Goal: Task Accomplishment & Management: Use online tool/utility

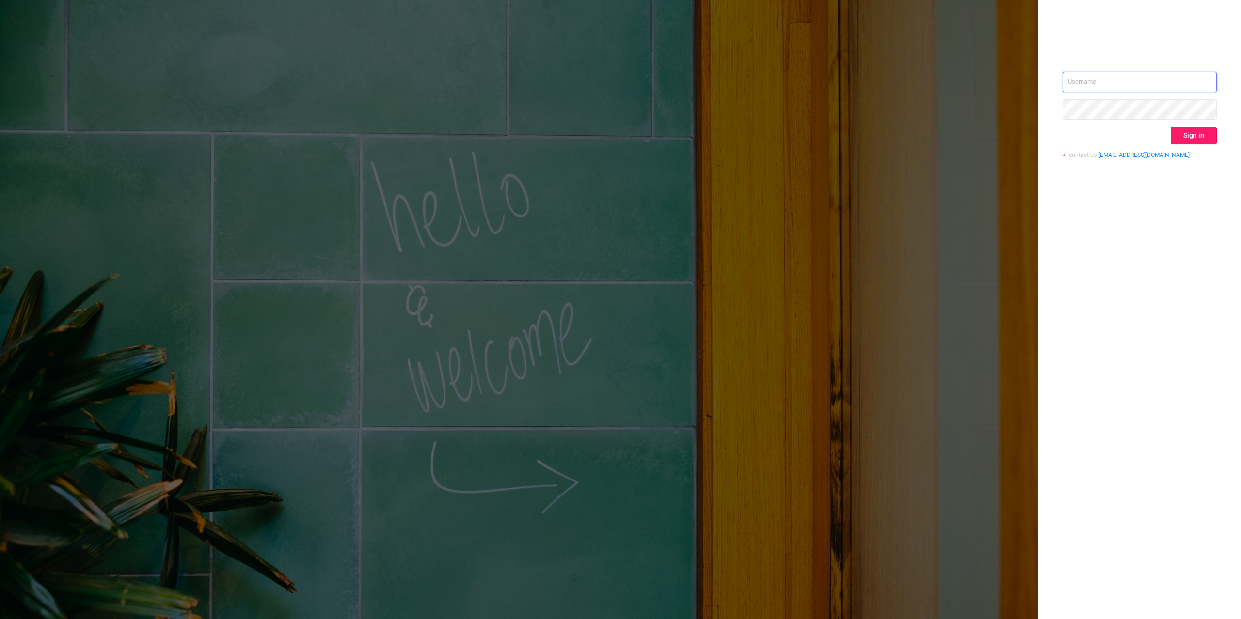
type input "[PERSON_NAME][EMAIL_ADDRESS][DOMAIN_NAME]"
click at [1204, 136] on button "Sign in" at bounding box center [1193, 135] width 46 height 17
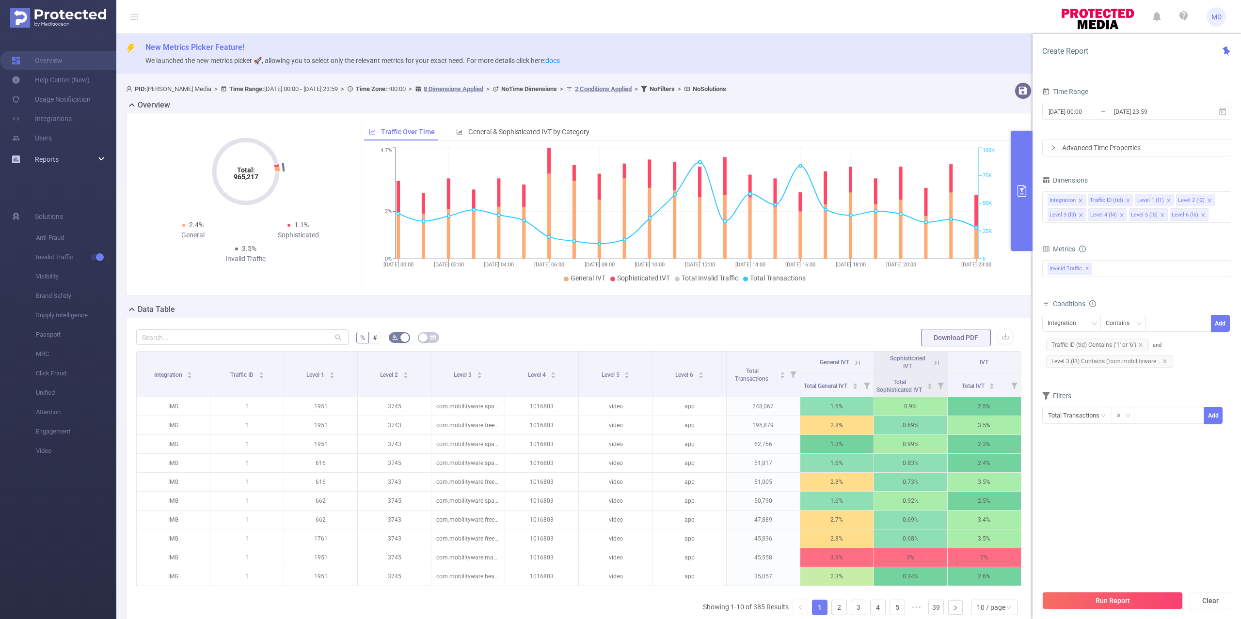
drag, startPoint x: 45, startPoint y: 151, endPoint x: 50, endPoint y: 150, distance: 5.4
click at [47, 151] on link "Reports" at bounding box center [47, 159] width 24 height 19
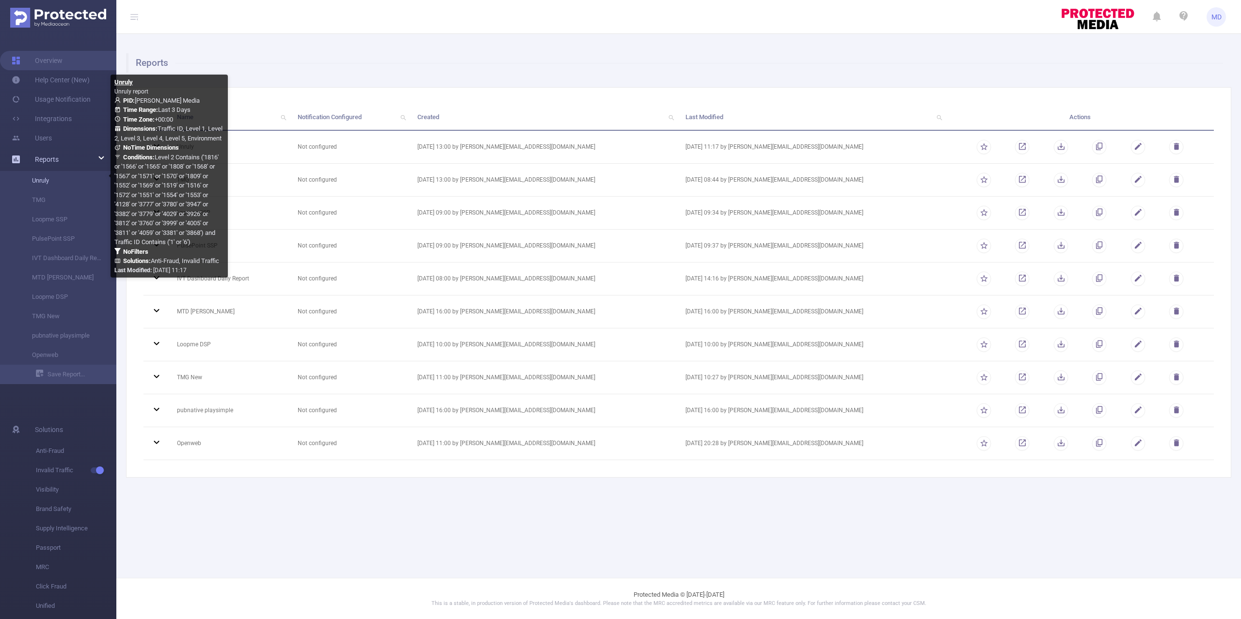
click at [49, 180] on link "Unruly" at bounding box center [61, 180] width 85 height 19
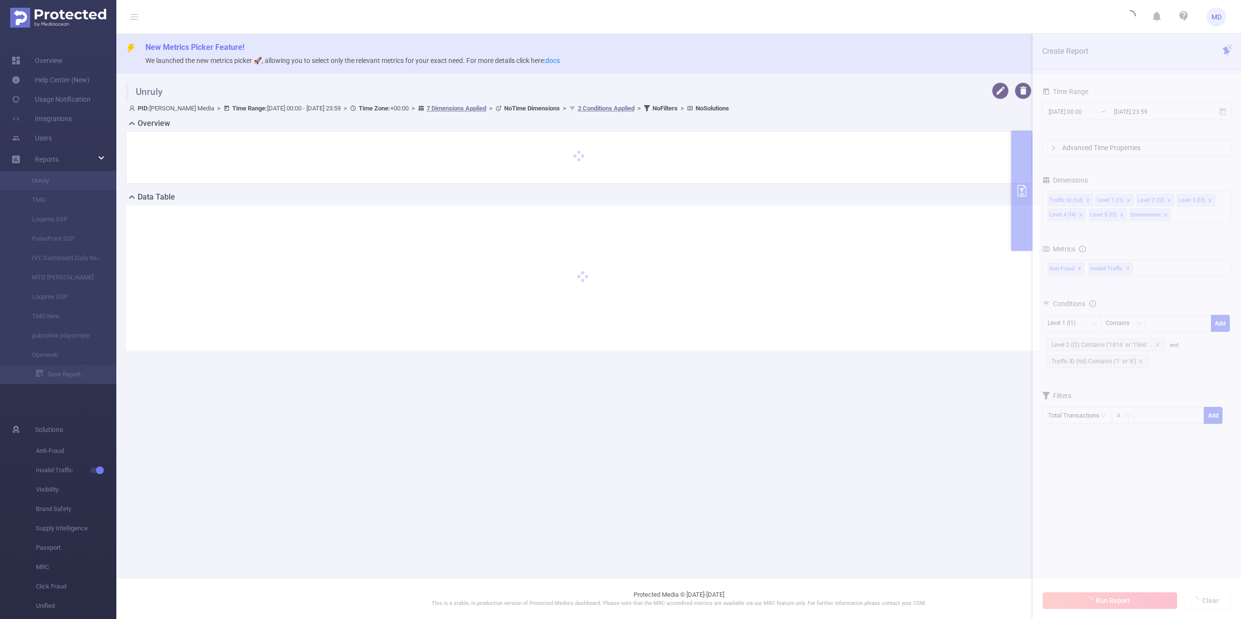
click at [1009, 481] on main "New Metrics Picker Feature! We launched the new metrics picker 🚀, allowing you …" at bounding box center [678, 289] width 1124 height 578
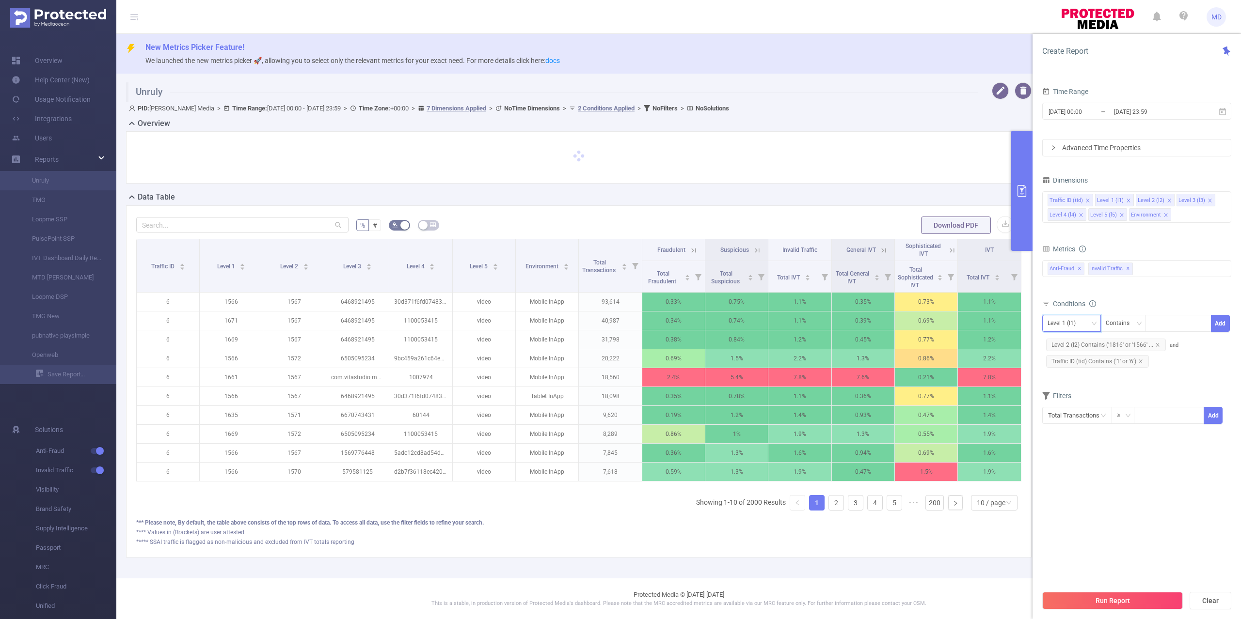
click at [1074, 324] on div "Level 1 (l1)" at bounding box center [1064, 323] width 35 height 16
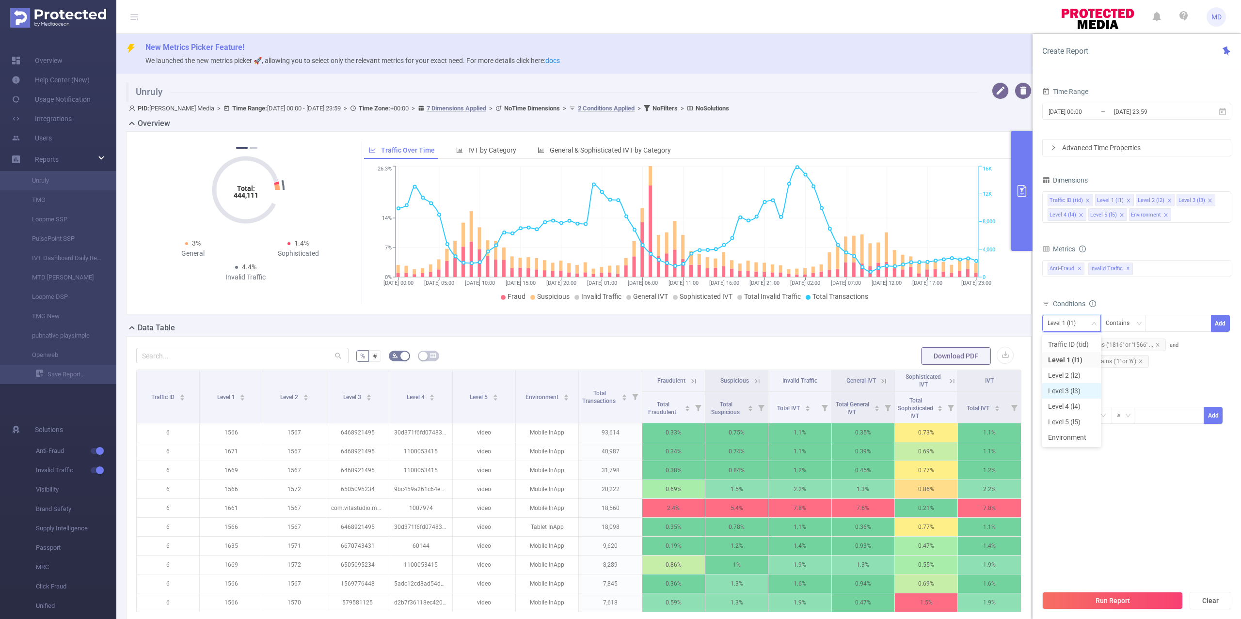
click at [1063, 388] on li "Level 3 (l3)" at bounding box center [1071, 391] width 59 height 16
click at [1160, 324] on div at bounding box center [1178, 323] width 56 height 16
click at [1181, 325] on div at bounding box center [1178, 323] width 56 height 16
paste input "in.playsimple.wordsolitaire"
type input "in.playsimple.wordsolitaire"
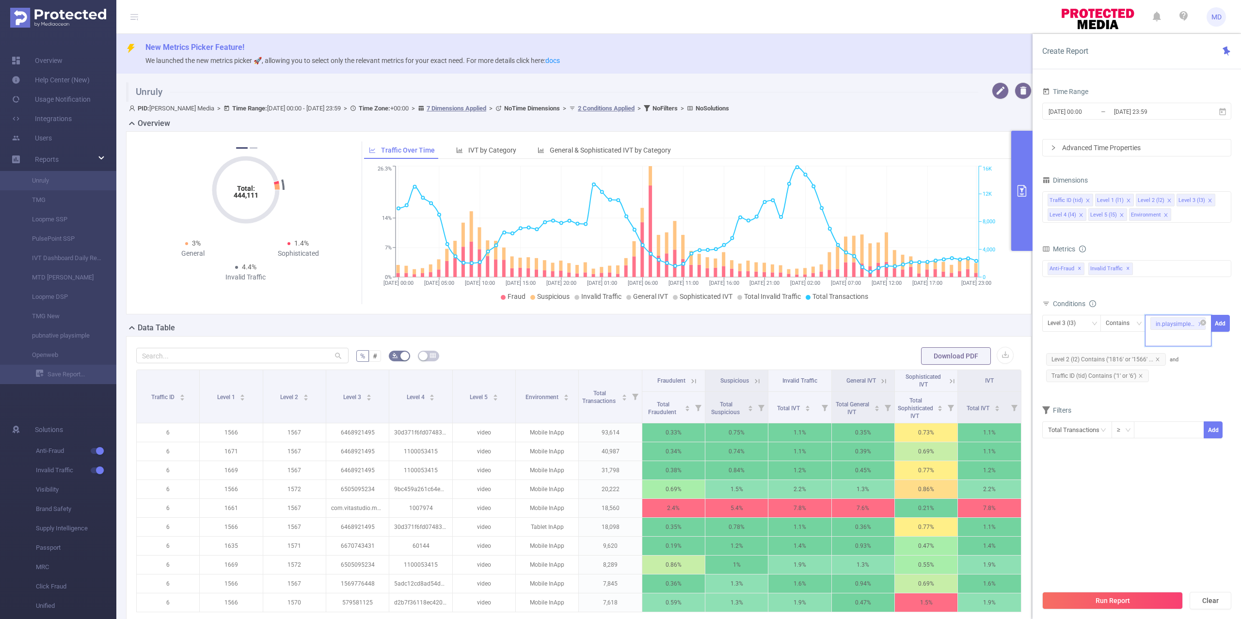
click at [1187, 338] on div "in.playsimple.wordsolitaire" at bounding box center [1178, 331] width 66 height 32
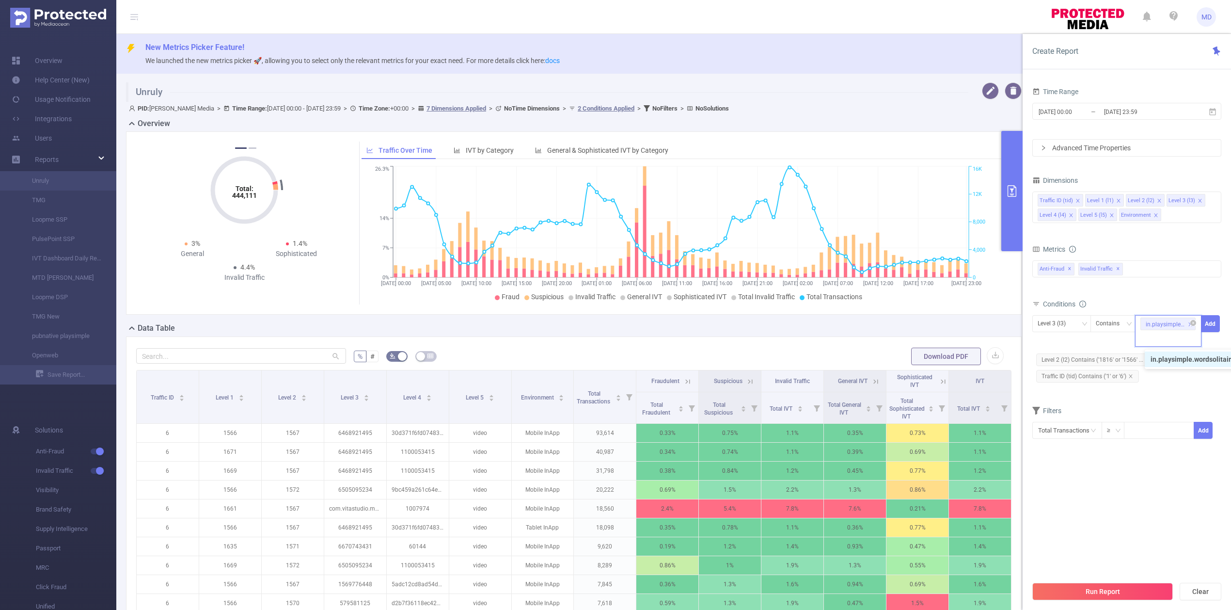
paste input "[DOMAIN_NAME]"
type input "[DOMAIN_NAME]"
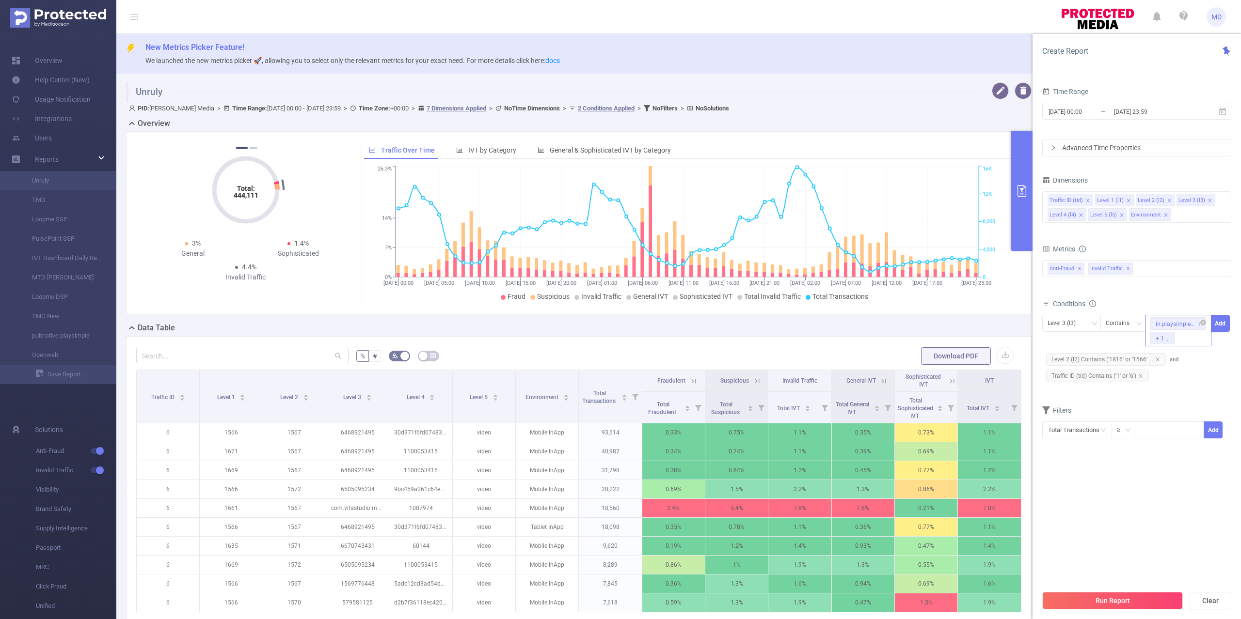
click at [1195, 340] on div "in.playsimple.wordsolitaire + 1 ..." at bounding box center [1178, 331] width 66 height 32
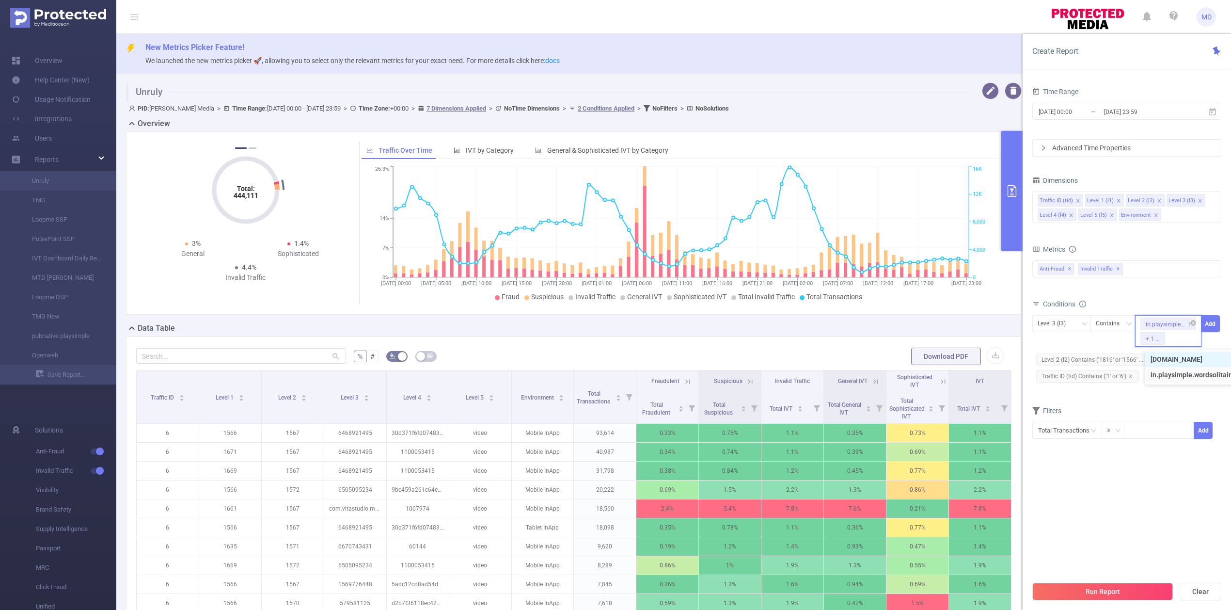
paste input "com.furylion.airportlife3d"
type input "com.furylion.airportlife3d"
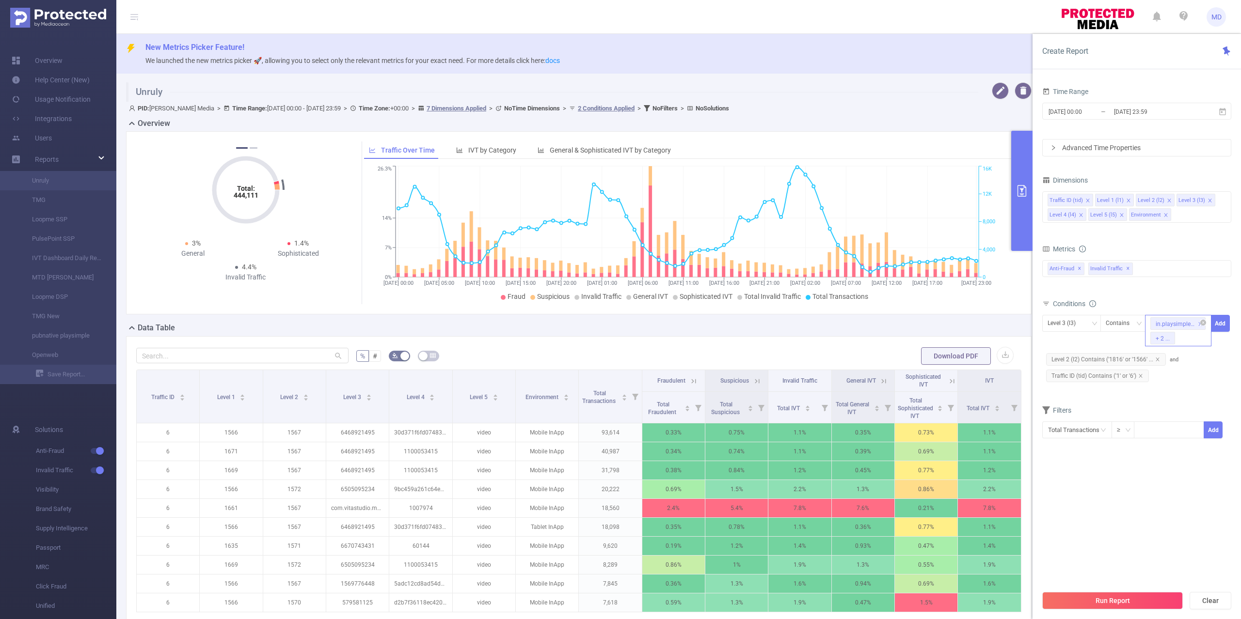
click at [1193, 342] on div "in.playsimple.wordsolitaire + 2 ..." at bounding box center [1178, 331] width 66 height 32
paste input "com.cashwalklabs.cashwalk"
type input "com.cashwalklabs.cashwalk"
click at [1193, 337] on div "in.playsimple.wordsolitaire + 3 ..." at bounding box center [1178, 331] width 66 height 32
paste input "45437"
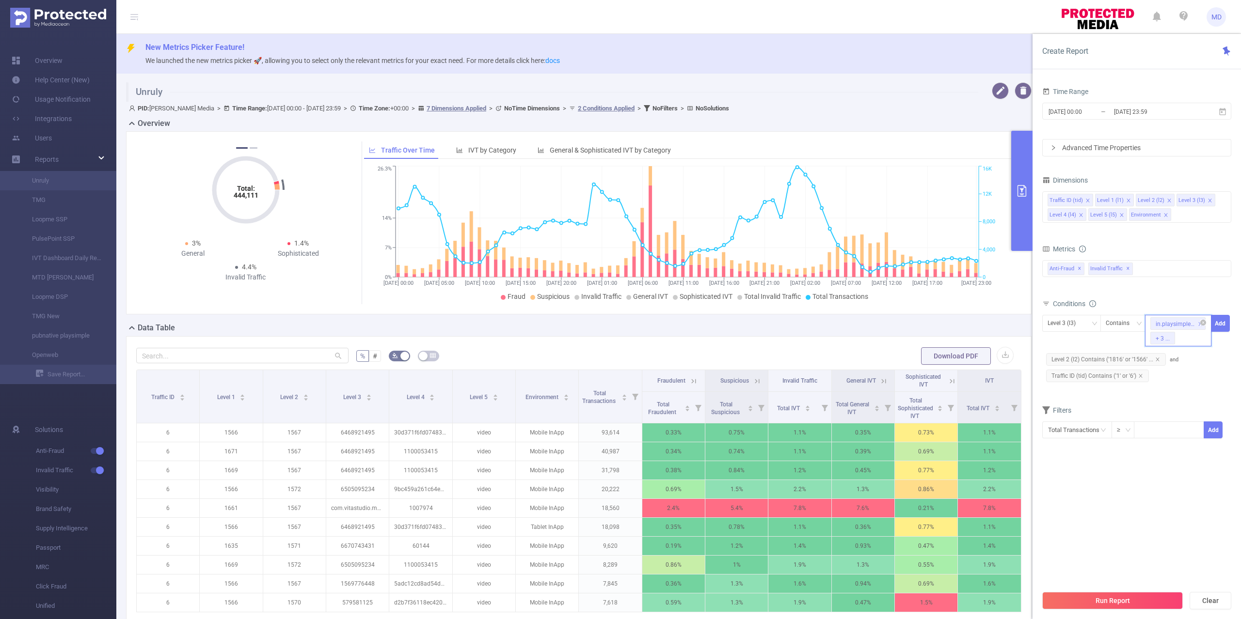
type input "45437"
click at [1197, 345] on div "in.playsimple.wordsolitaire + 4 ..." at bounding box center [1178, 331] width 66 height 32
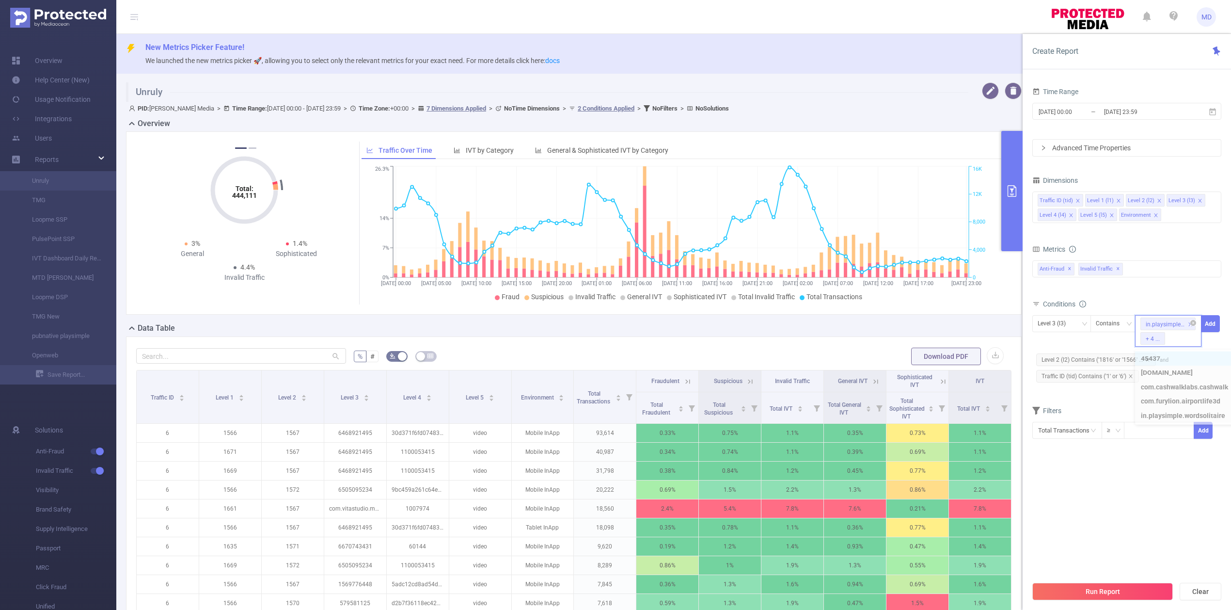
paste input "com.mgc.runnergame"
type input "com.mgc.runnergame"
click at [1063, 111] on input "[DATE] 00:00" at bounding box center [1077, 111] width 79 height 13
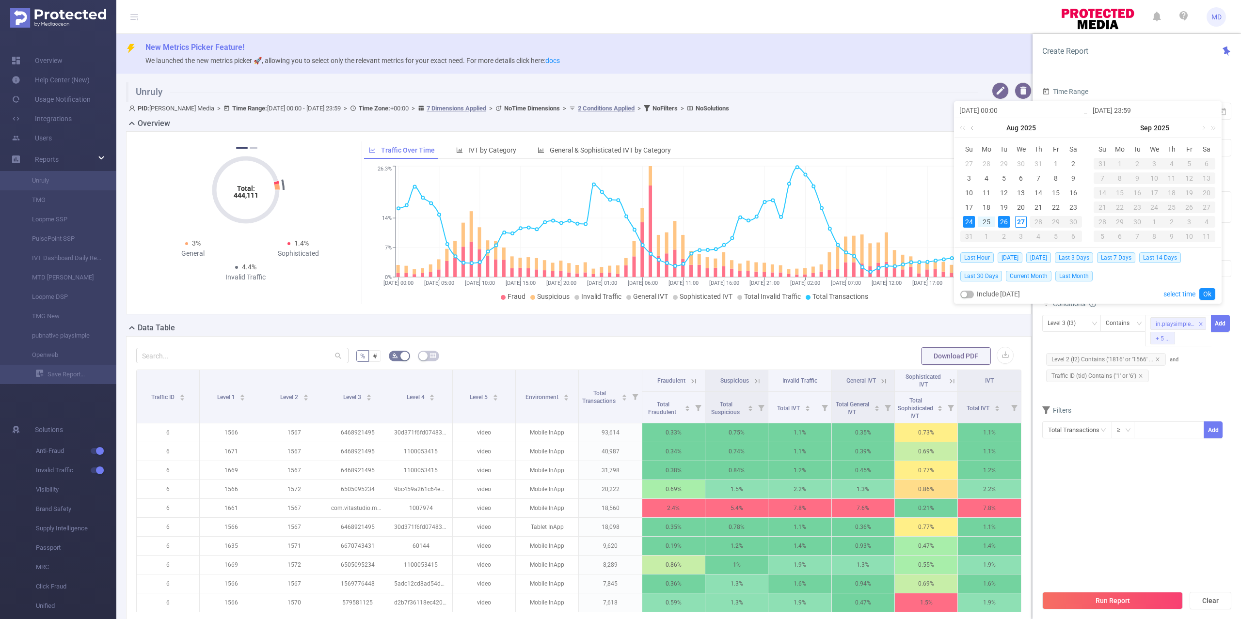
click at [970, 125] on link at bounding box center [972, 127] width 9 height 19
click at [976, 219] on div "27" at bounding box center [979, 222] width 12 height 12
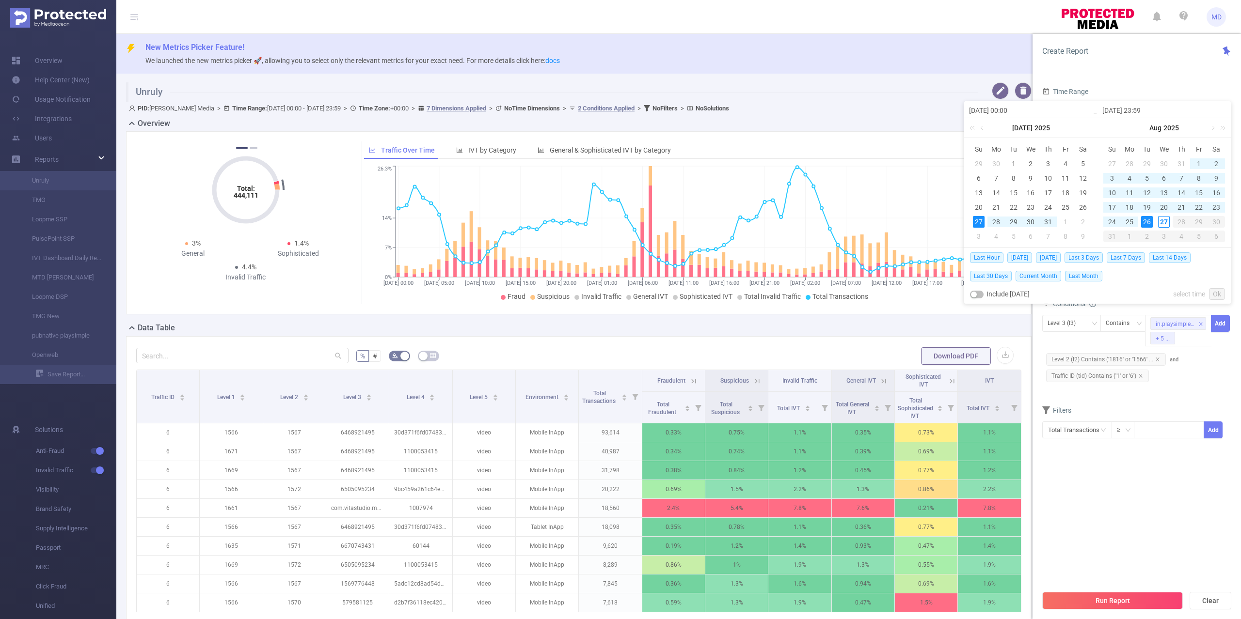
click at [1147, 224] on div "26" at bounding box center [1147, 222] width 12 height 12
type input "[DATE] 00:00"
click at [1214, 291] on link "Ok" at bounding box center [1217, 294] width 16 height 12
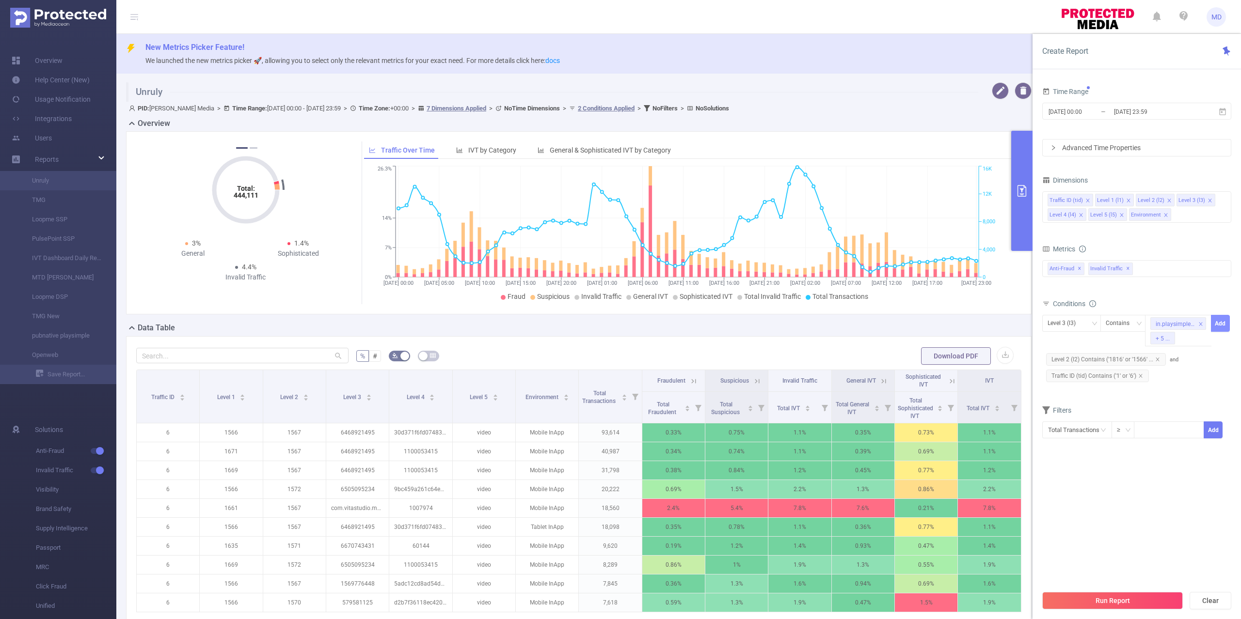
click at [1227, 318] on button "Add" at bounding box center [1220, 323] width 19 height 17
click at [1087, 604] on button "Run Report" at bounding box center [1112, 600] width 141 height 17
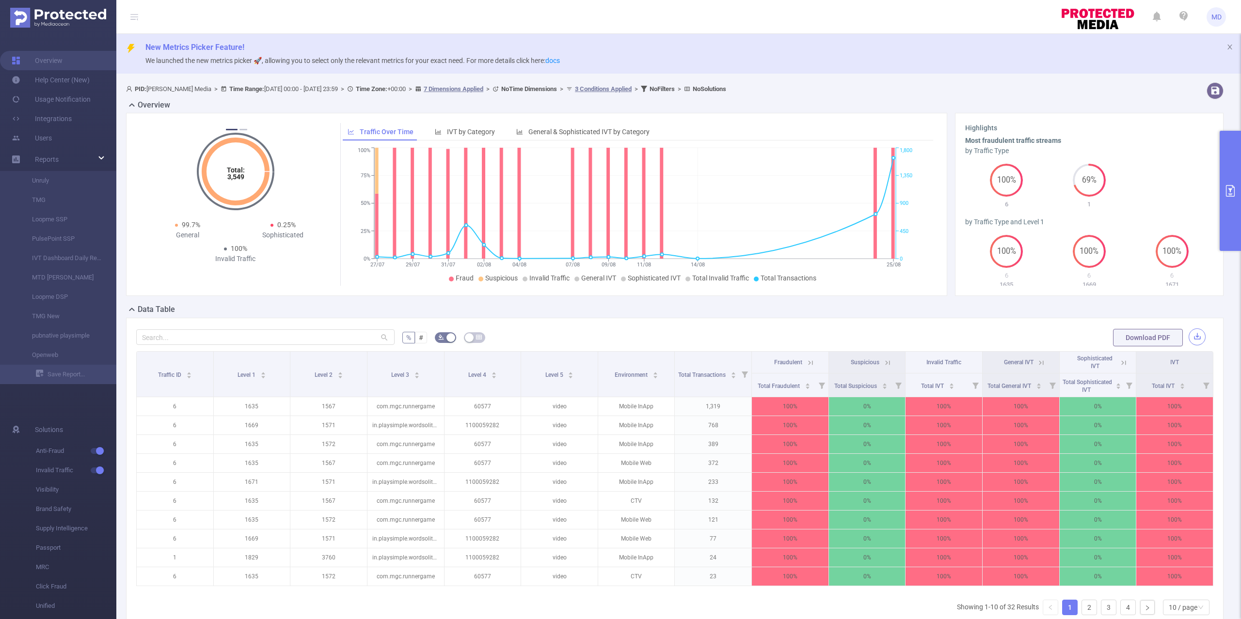
click at [1189, 338] on button "button" at bounding box center [1196, 337] width 17 height 17
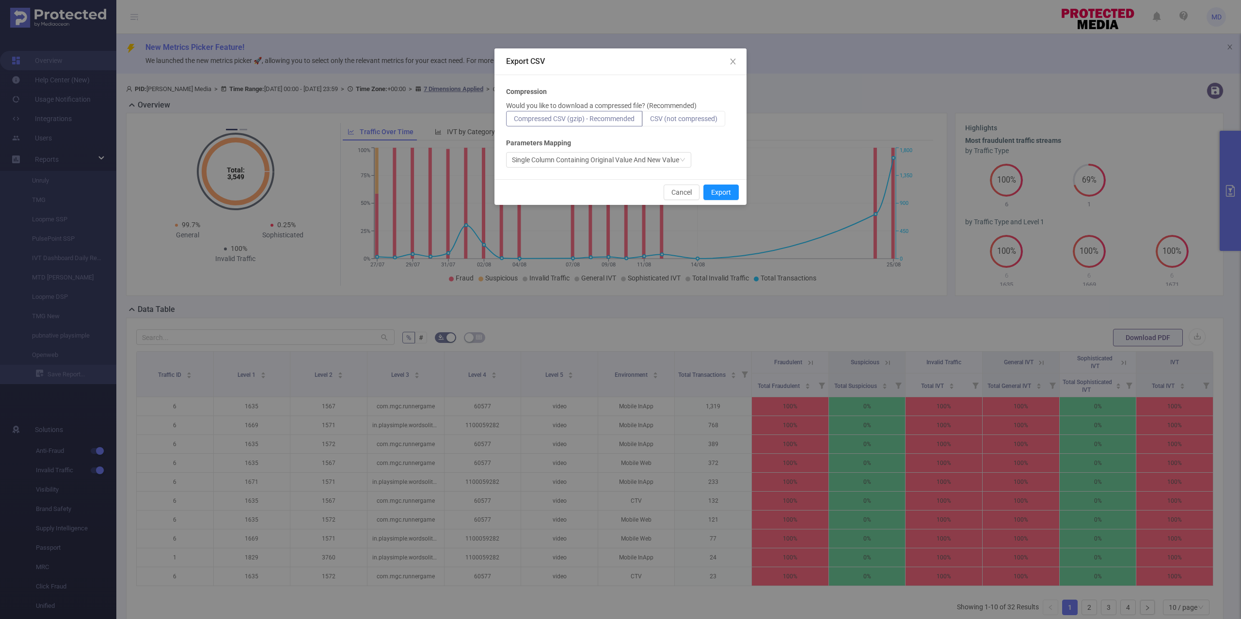
click at [704, 119] on span "CSV (not compressed)" at bounding box center [683, 119] width 67 height 8
click at [650, 121] on input "CSV (not compressed)" at bounding box center [650, 121] width 0 height 0
click at [727, 190] on button "Export" at bounding box center [720, 193] width 35 height 16
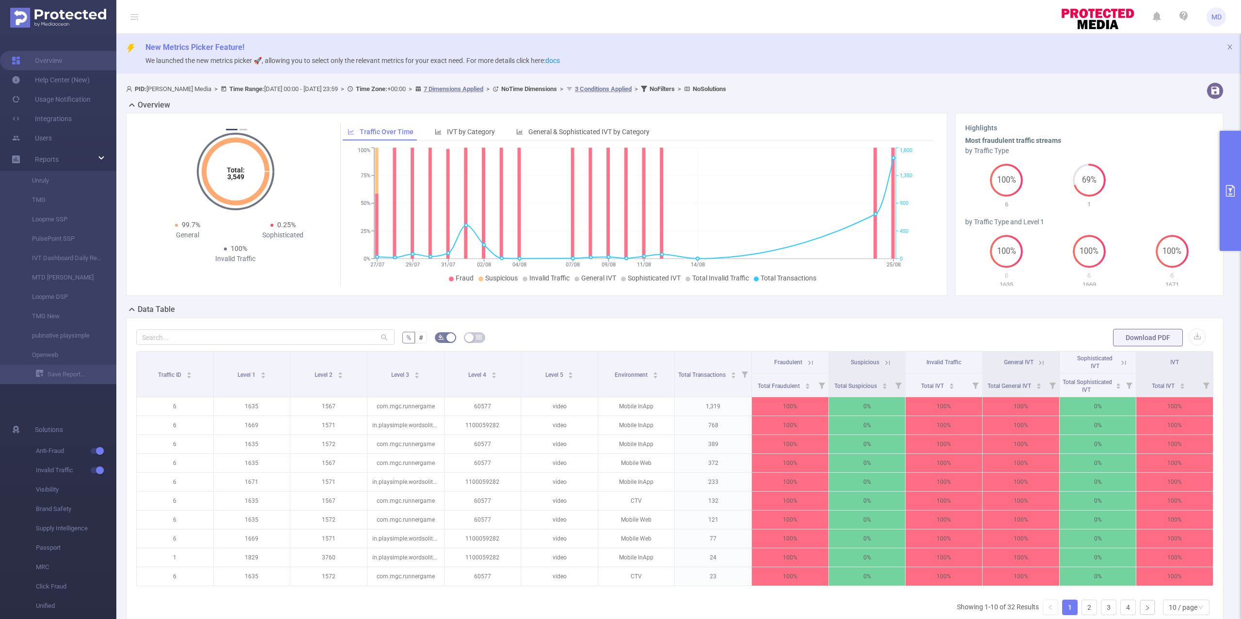
click at [1225, 205] on button "primary" at bounding box center [1229, 191] width 21 height 120
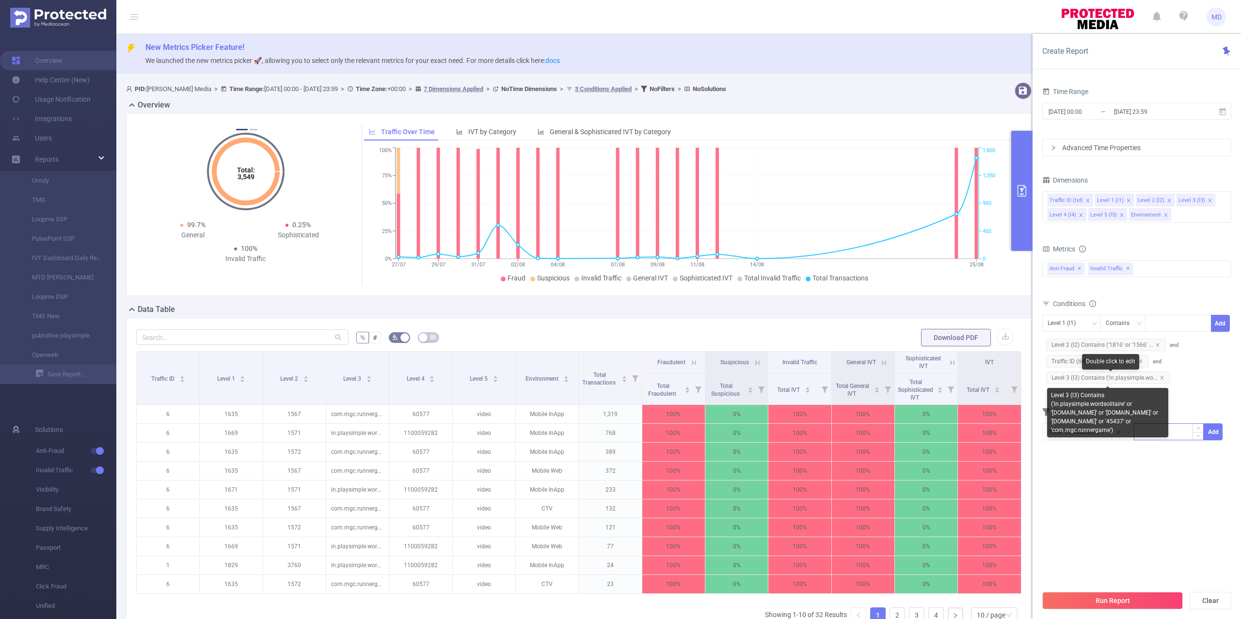
drag, startPoint x: 1162, startPoint y: 379, endPoint x: 1143, endPoint y: 421, distance: 46.2
click at [1162, 379] on icon "icon: close" at bounding box center [1161, 378] width 5 height 5
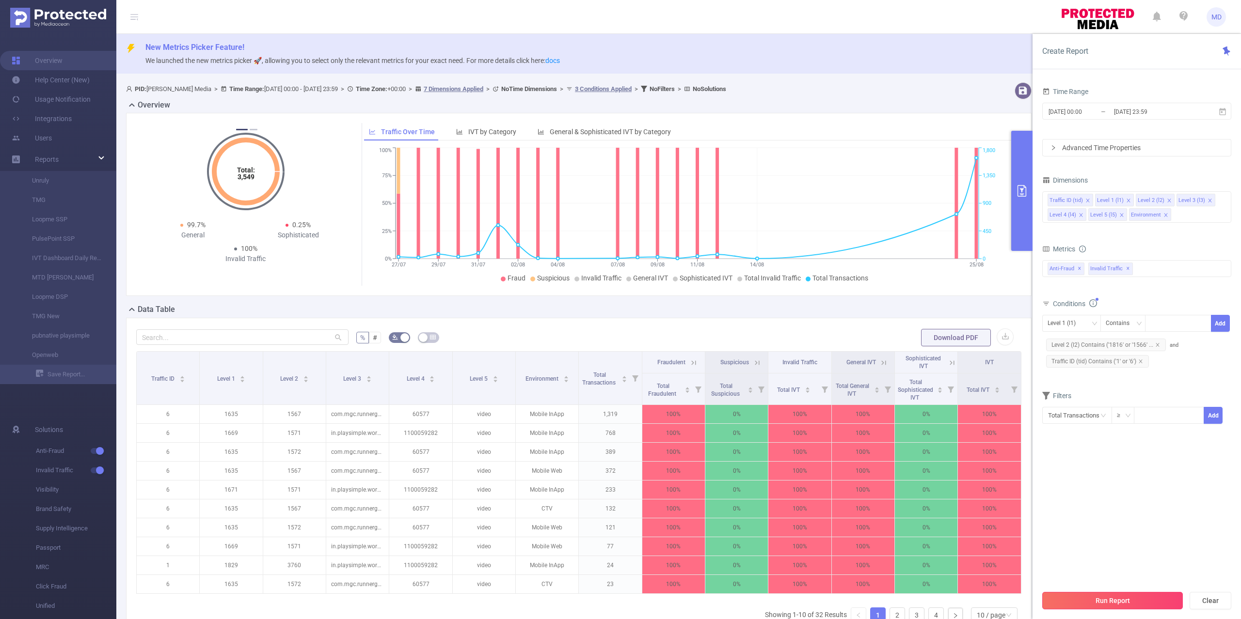
click at [1100, 596] on button "Run Report" at bounding box center [1112, 600] width 141 height 17
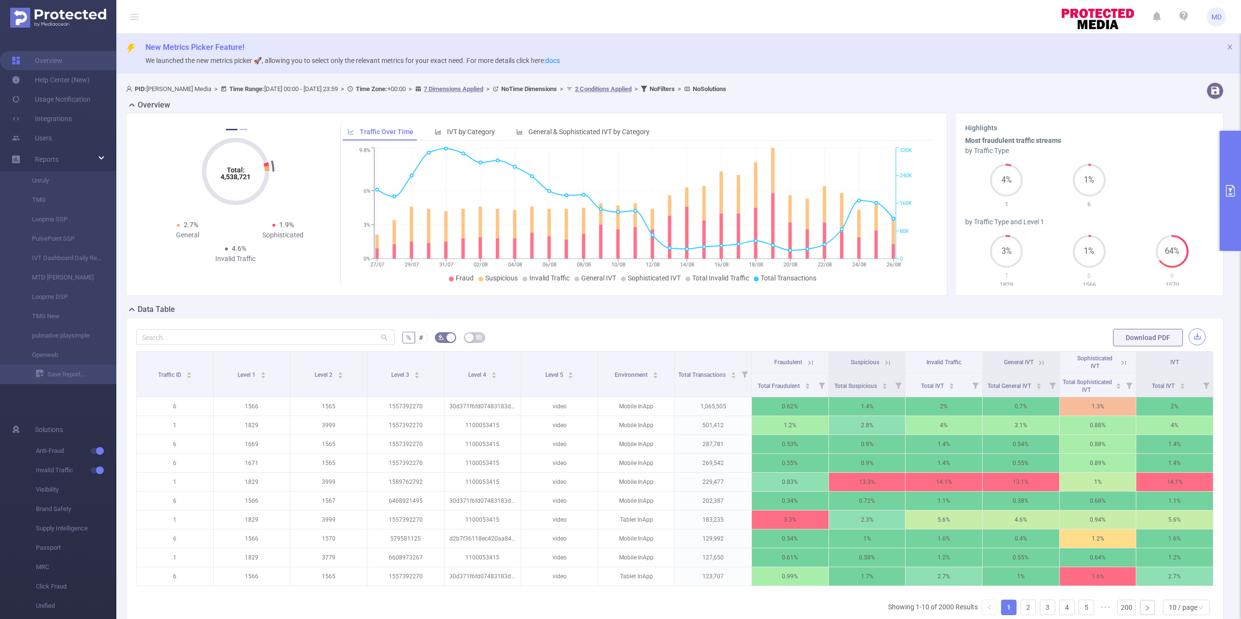
click at [1188, 334] on button "button" at bounding box center [1196, 337] width 17 height 17
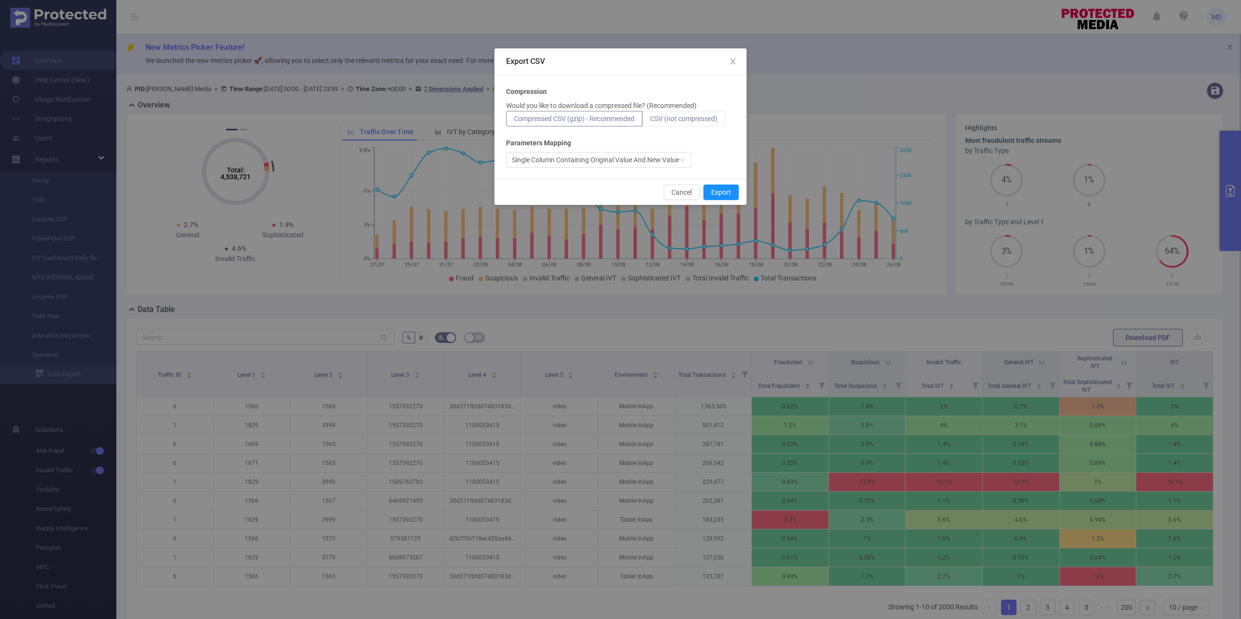
click at [678, 118] on span "CSV (not compressed)" at bounding box center [683, 119] width 67 height 8
click at [650, 121] on input "CSV (not compressed)" at bounding box center [650, 121] width 0 height 0
click at [722, 191] on button "Export" at bounding box center [720, 193] width 35 height 16
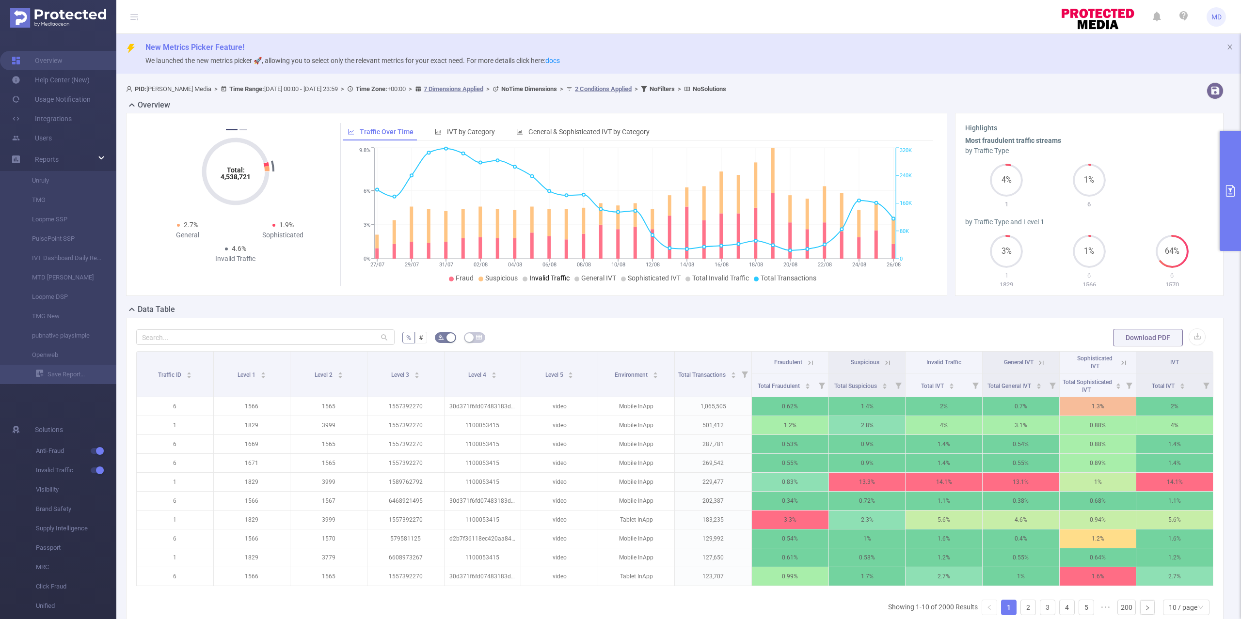
click at [624, 311] on div "Data Table" at bounding box center [678, 311] width 1105 height 14
click at [1225, 208] on button "primary" at bounding box center [1229, 191] width 21 height 120
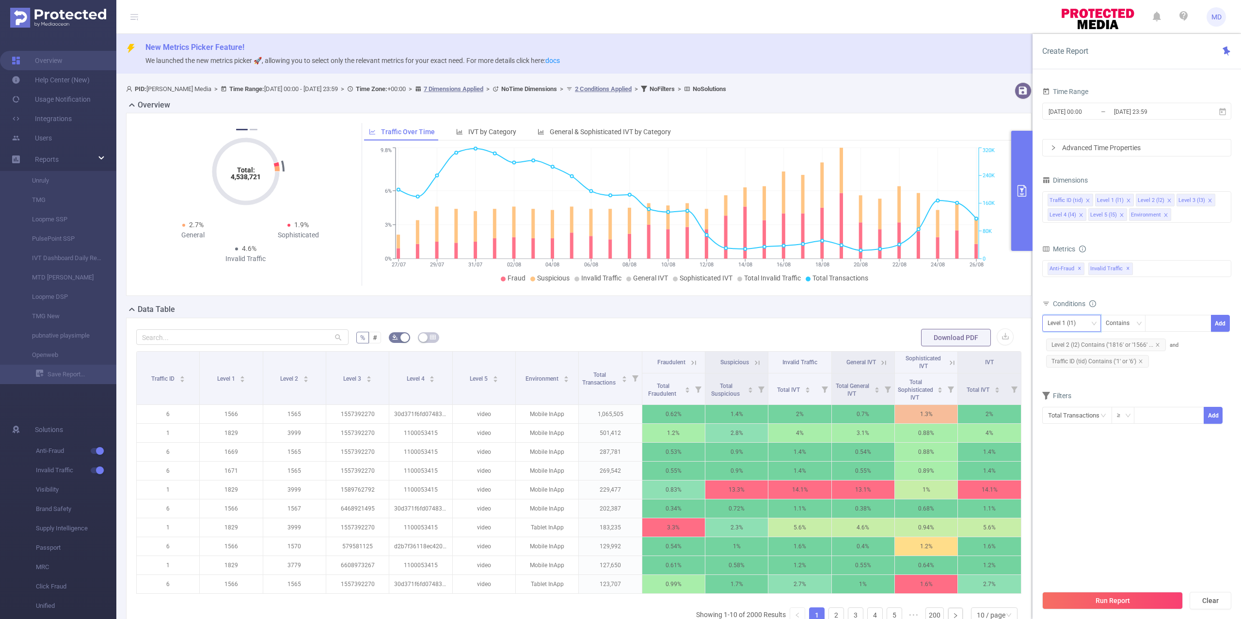
click at [1073, 322] on div "Level 1 (l1)" at bounding box center [1064, 323] width 35 height 16
click at [1073, 391] on li "Level 3 (l3)" at bounding box center [1071, 391] width 59 height 16
click at [1167, 327] on div at bounding box center [1178, 323] width 56 height 16
paste input "in.playsimple.wordsolitaire"
type input "in.playsimple.wordsolitaire"
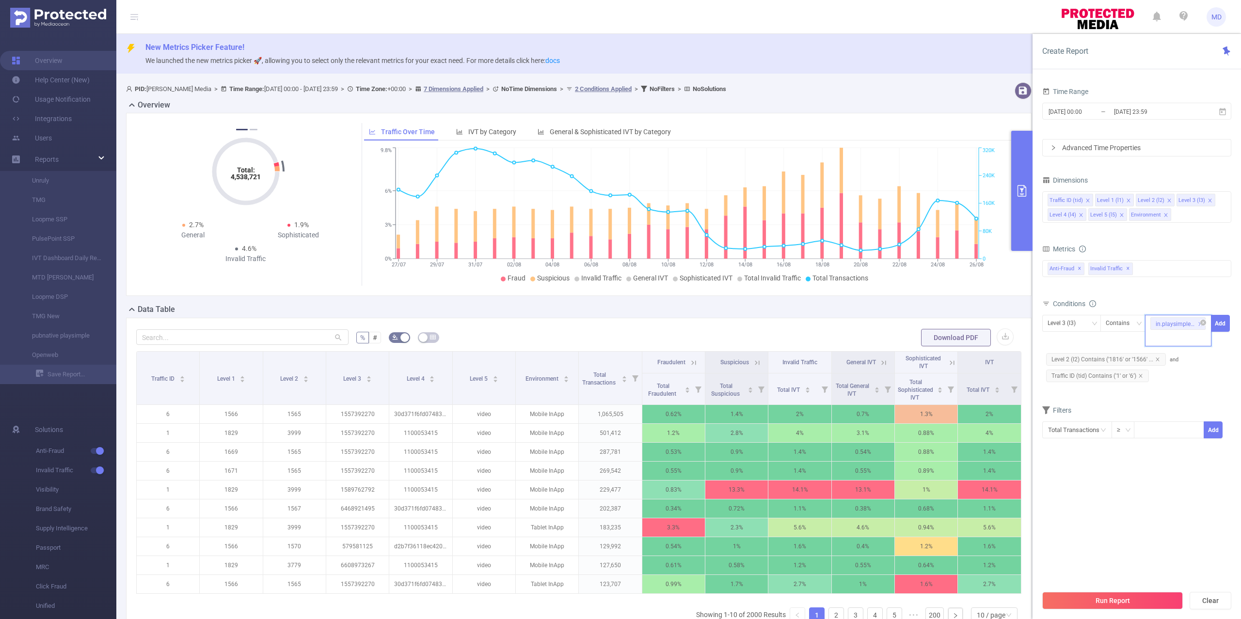
paste input "[DOMAIN_NAME]"
type input "[DOMAIN_NAME]"
paste input "com.furylion.airportlife3d"
type input "com.furylion.airportlife3d"
paste input "com.cashwalklabs.cashwalk"
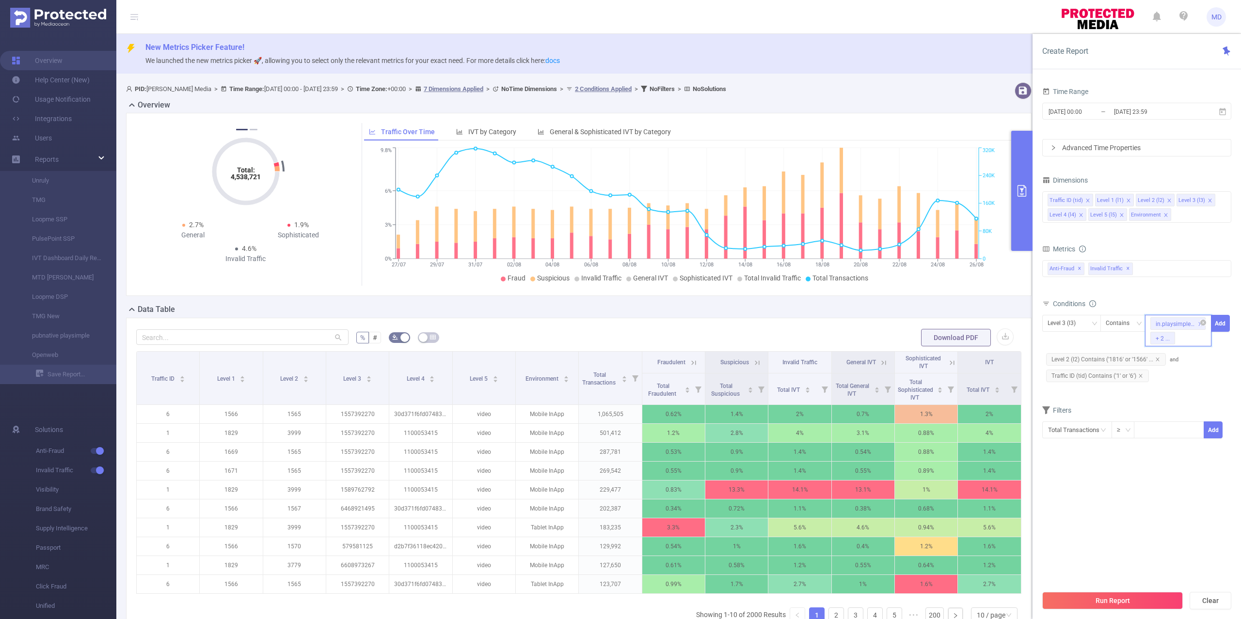
type input "com.cashwalklabs.cashwalk"
paste input "45437"
type input "45437"
paste input "com.mgc.runnergame"
type input "com.mgc.runnergame"
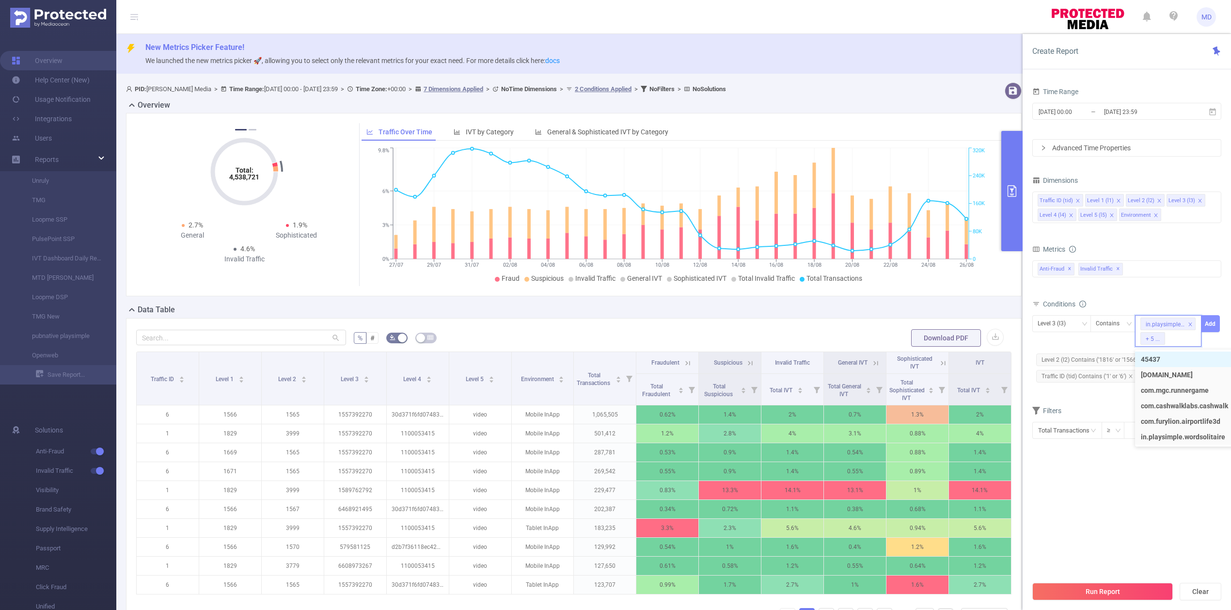
click at [1214, 321] on button "Add" at bounding box center [1210, 323] width 19 height 17
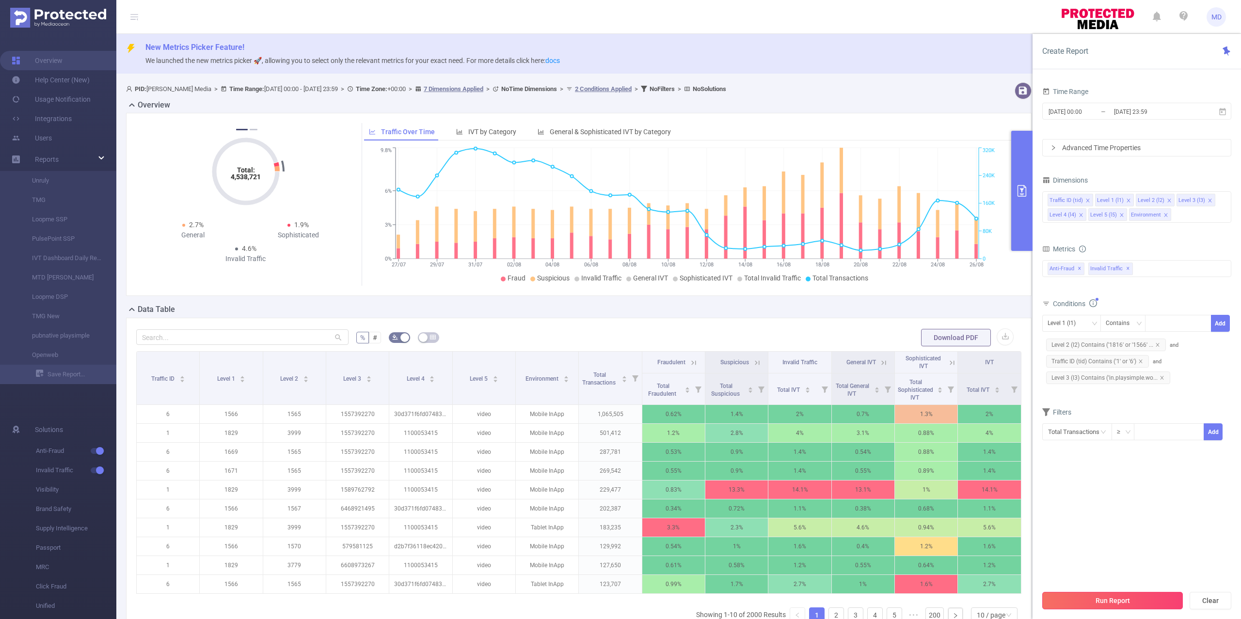
click at [1113, 603] on button "Run Report" at bounding box center [1112, 600] width 141 height 17
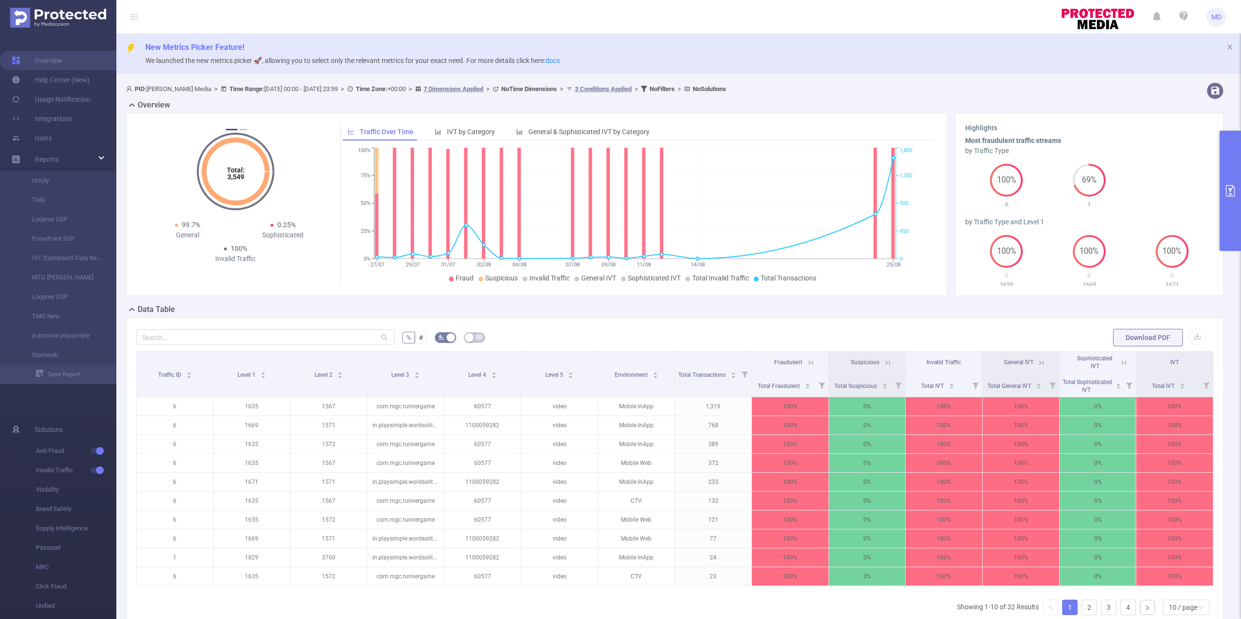
click at [1231, 175] on button "primary" at bounding box center [1229, 191] width 21 height 120
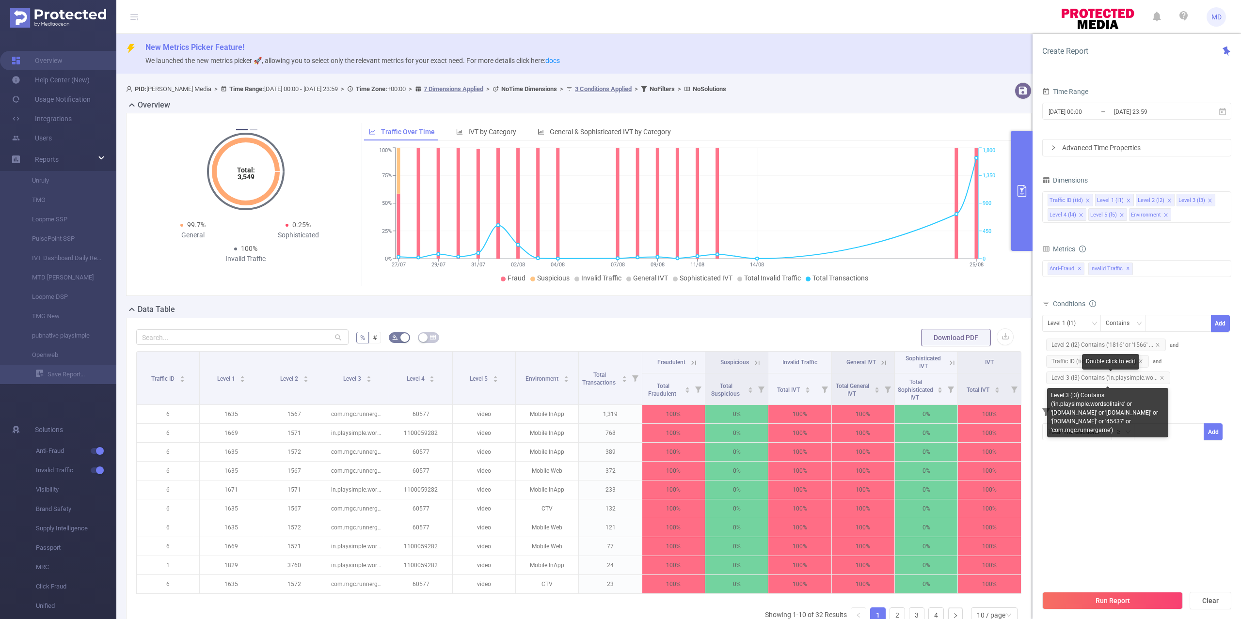
click at [1164, 379] on span "Level 3 (l3) Contains ('in.playsimple.wo..." at bounding box center [1108, 378] width 124 height 13
click at [1159, 380] on icon "icon: close" at bounding box center [1161, 378] width 5 height 5
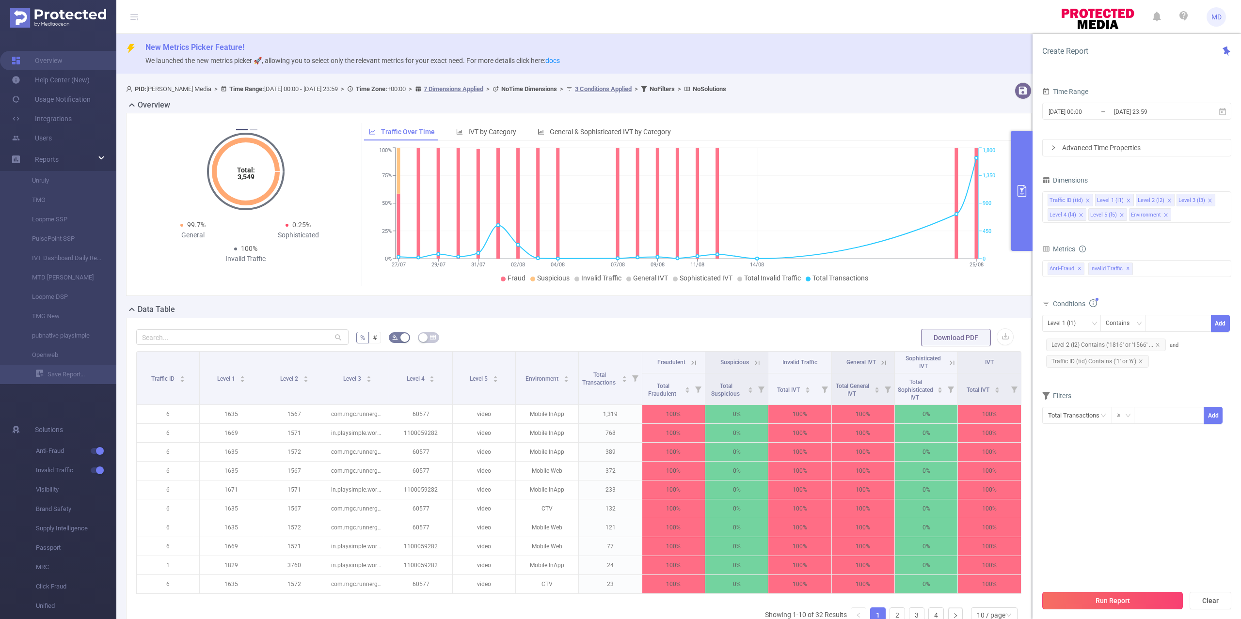
click at [1135, 596] on button "Run Report" at bounding box center [1112, 600] width 141 height 17
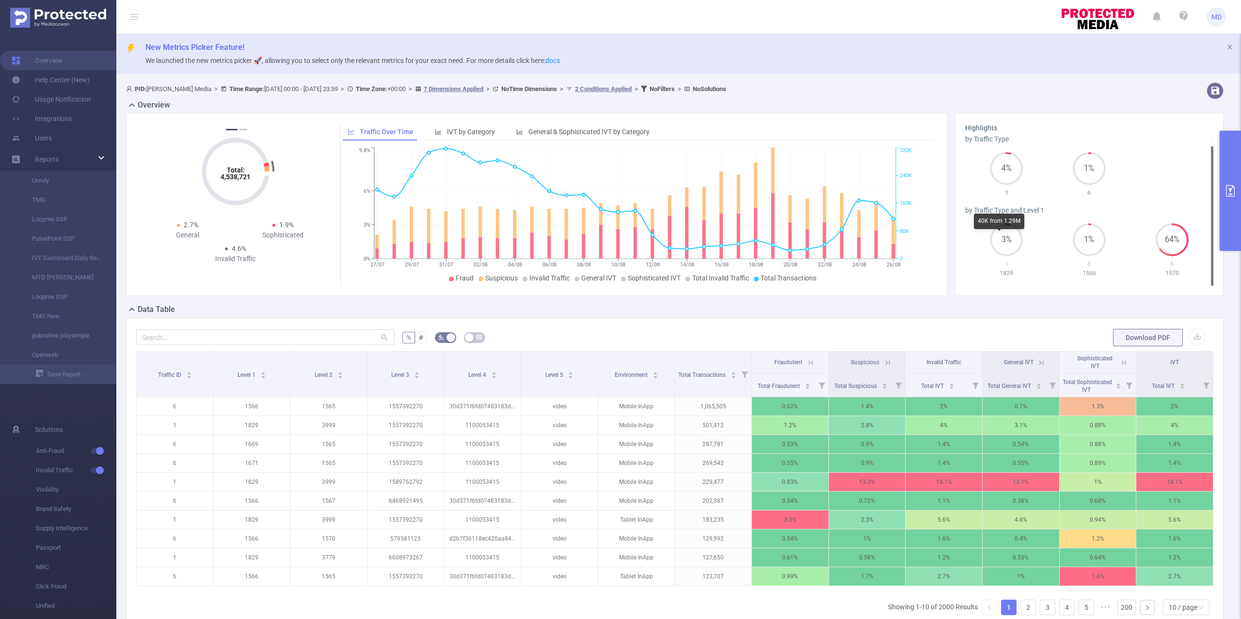
scroll to position [64, 0]
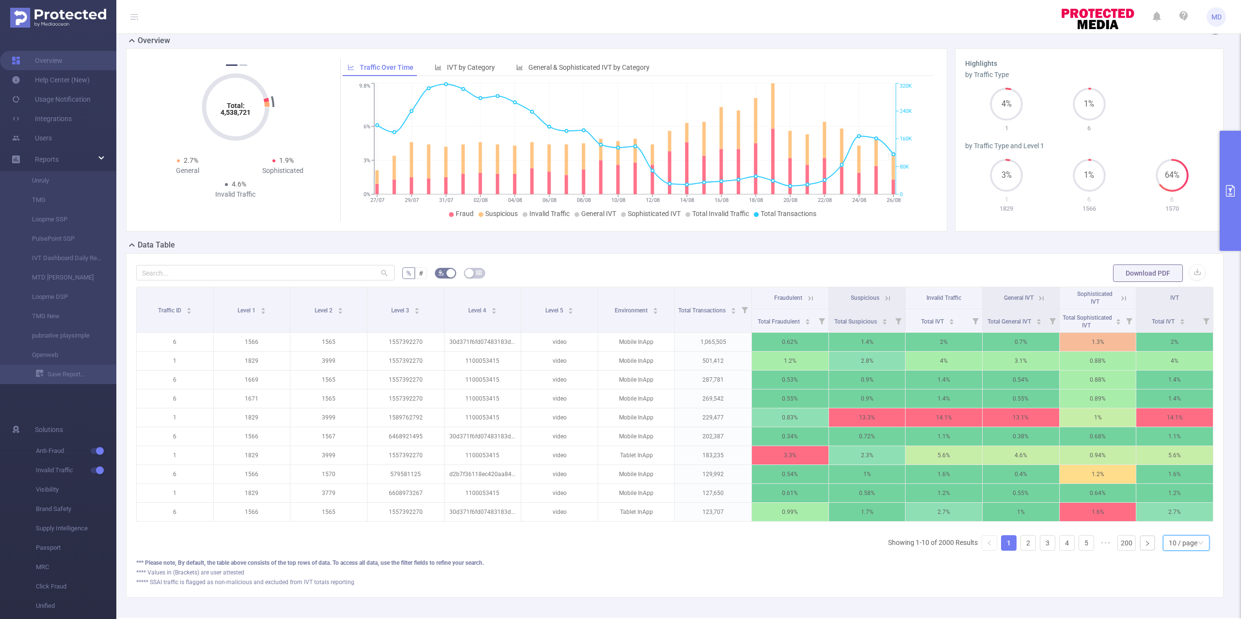
click at [1176, 551] on div "10 / page" at bounding box center [1182, 543] width 29 height 15
click at [1171, 534] on li "50 / page" at bounding box center [1175, 538] width 47 height 16
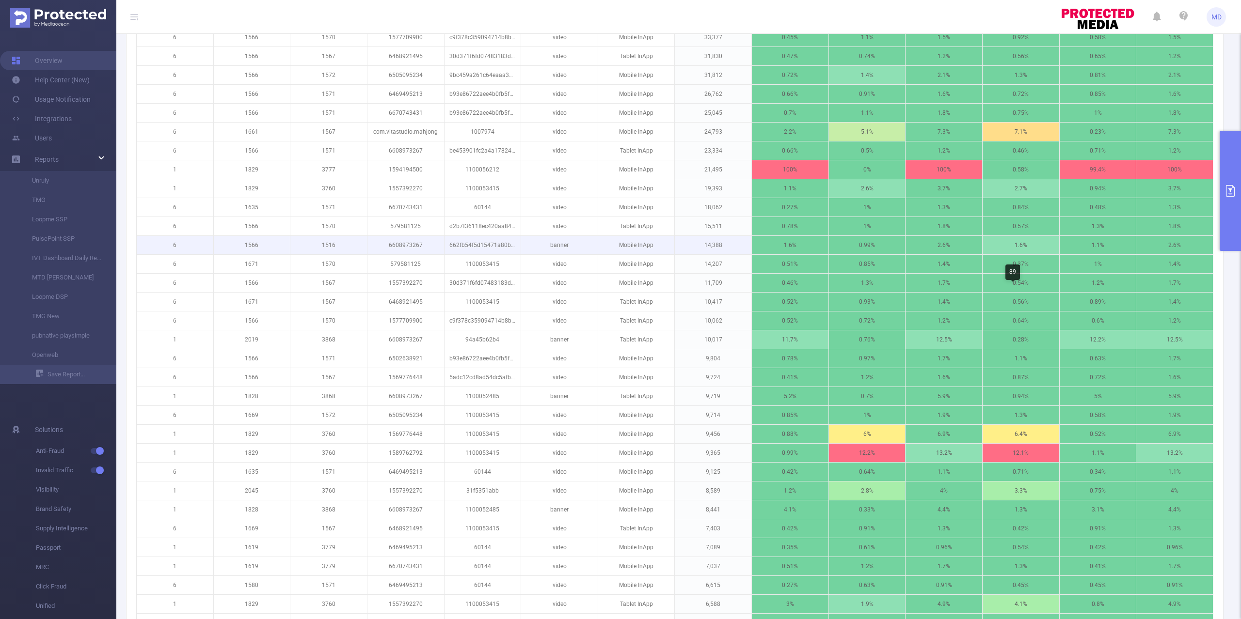
scroll to position [710, 0]
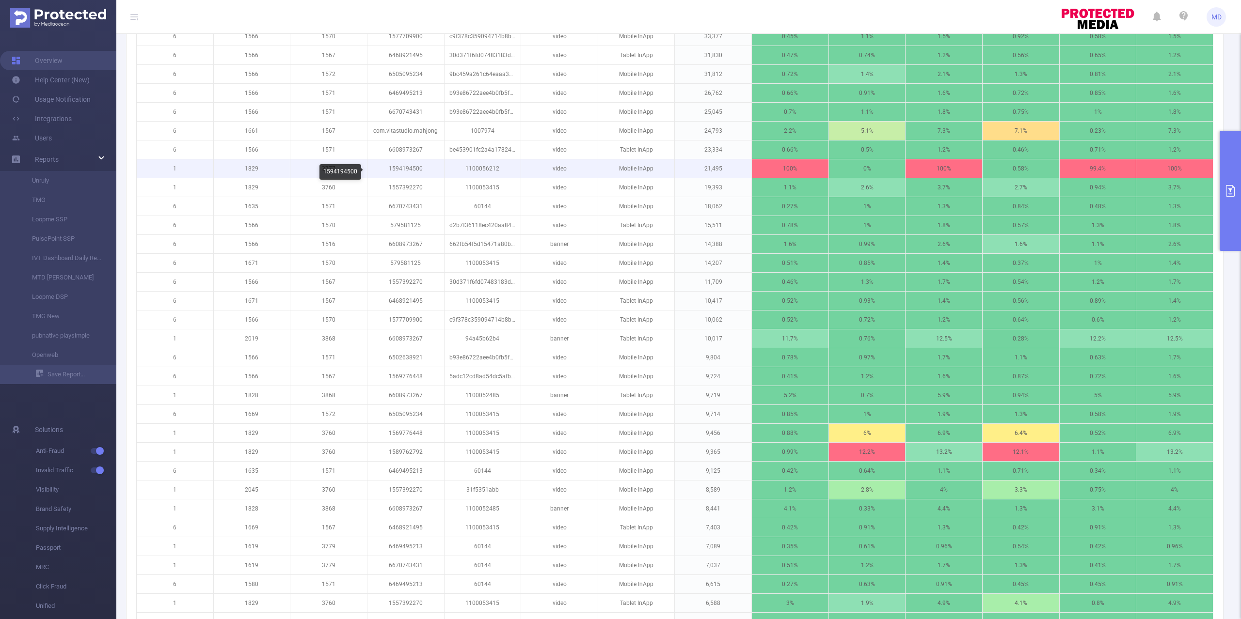
click at [398, 173] on p "1594194500" at bounding box center [405, 168] width 77 height 18
copy p "1594194500"
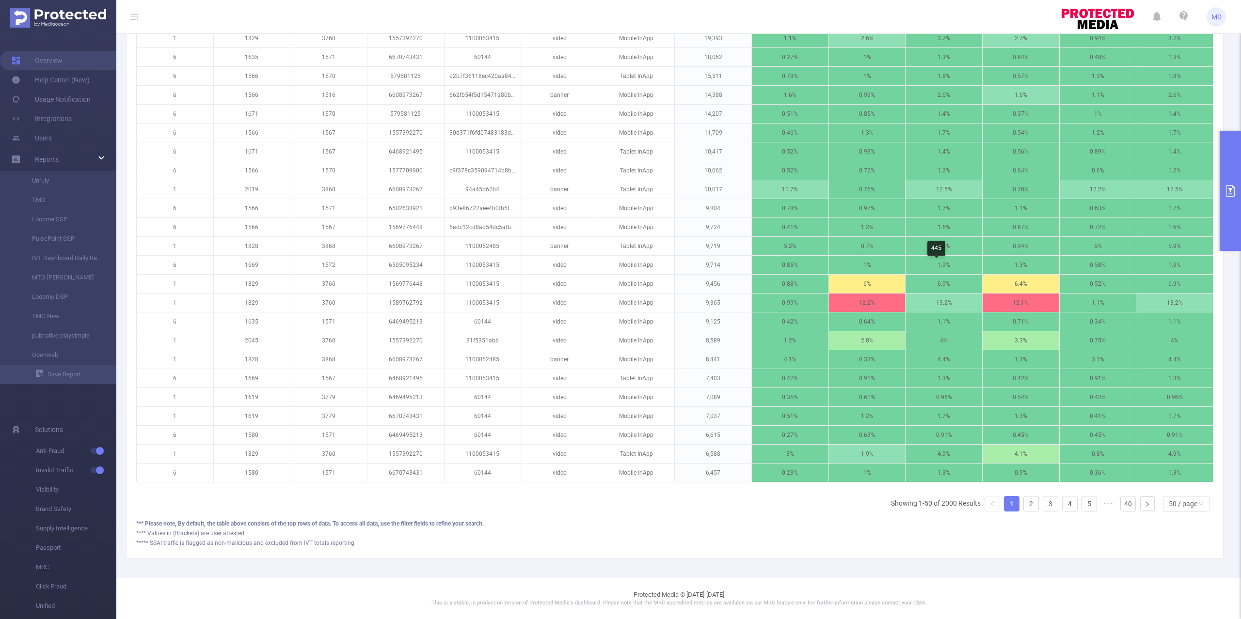
scroll to position [879, 0]
click at [1024, 505] on link "2" at bounding box center [1031, 504] width 15 height 15
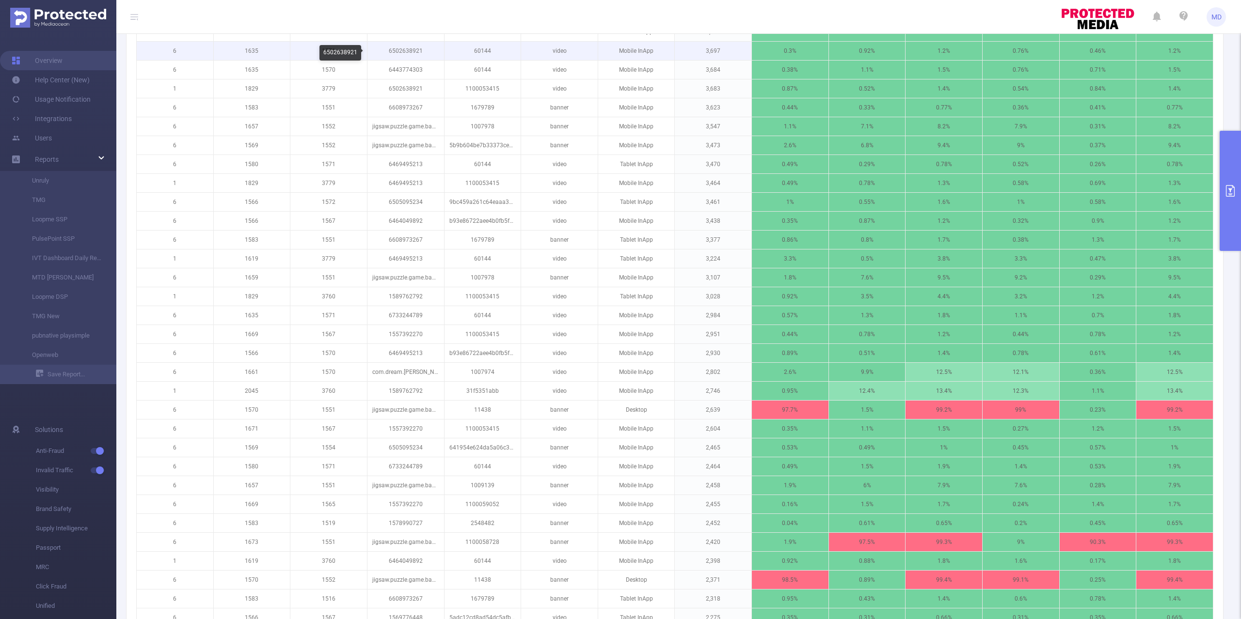
scroll to position [233, 0]
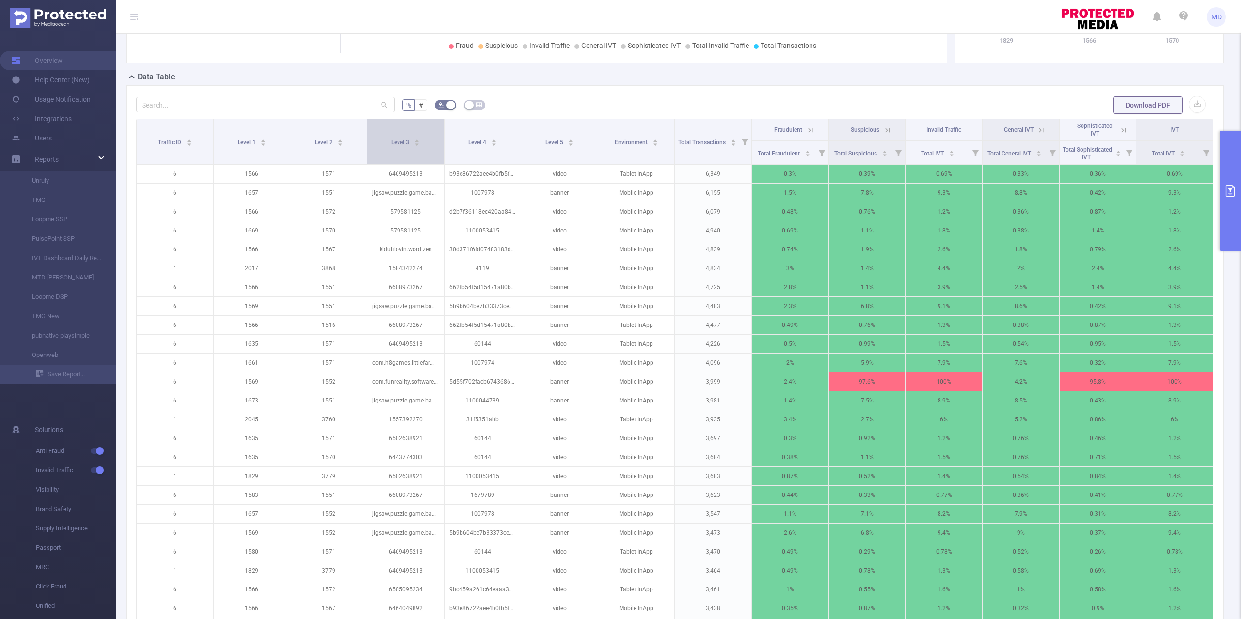
drag, startPoint x: 439, startPoint y: 148, endPoint x: 473, endPoint y: 148, distance: 34.4
click at [444, 148] on th "Level 3" at bounding box center [405, 142] width 77 height 46
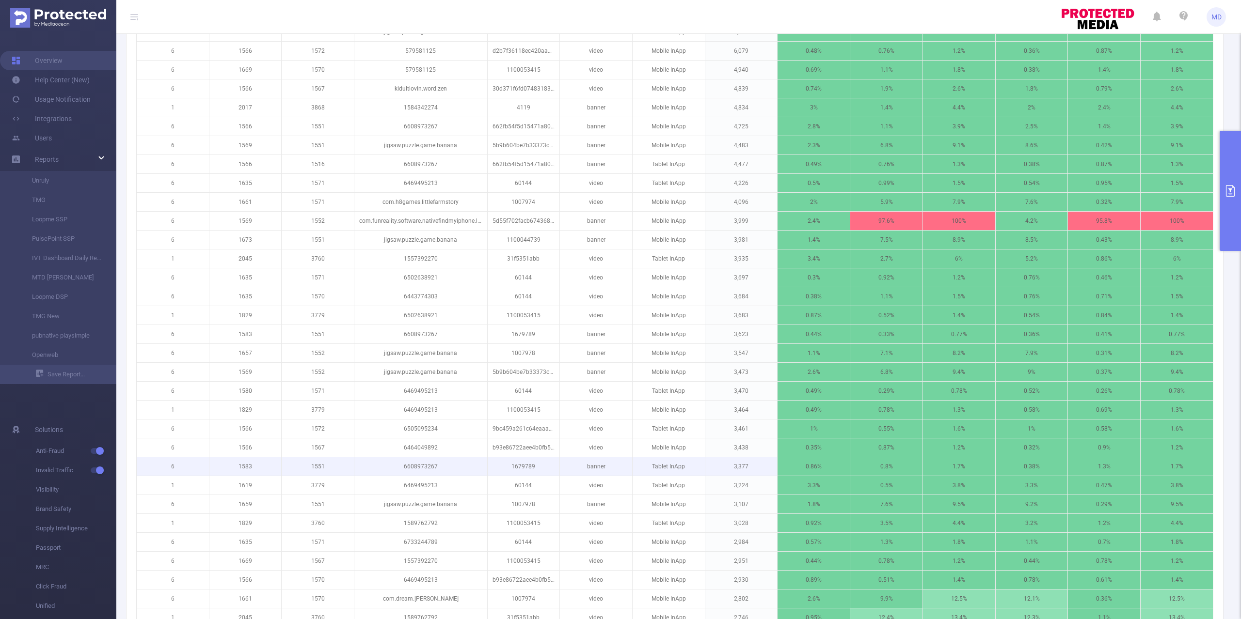
scroll to position [240, 0]
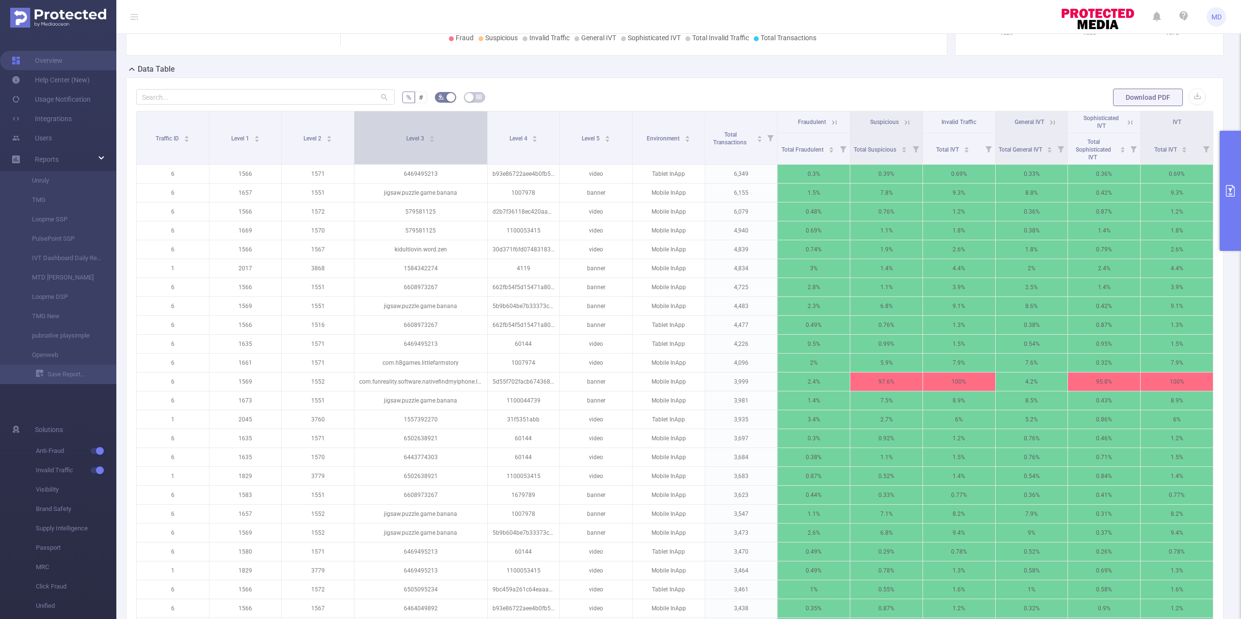
click at [489, 130] on span at bounding box center [487, 137] width 5 height 53
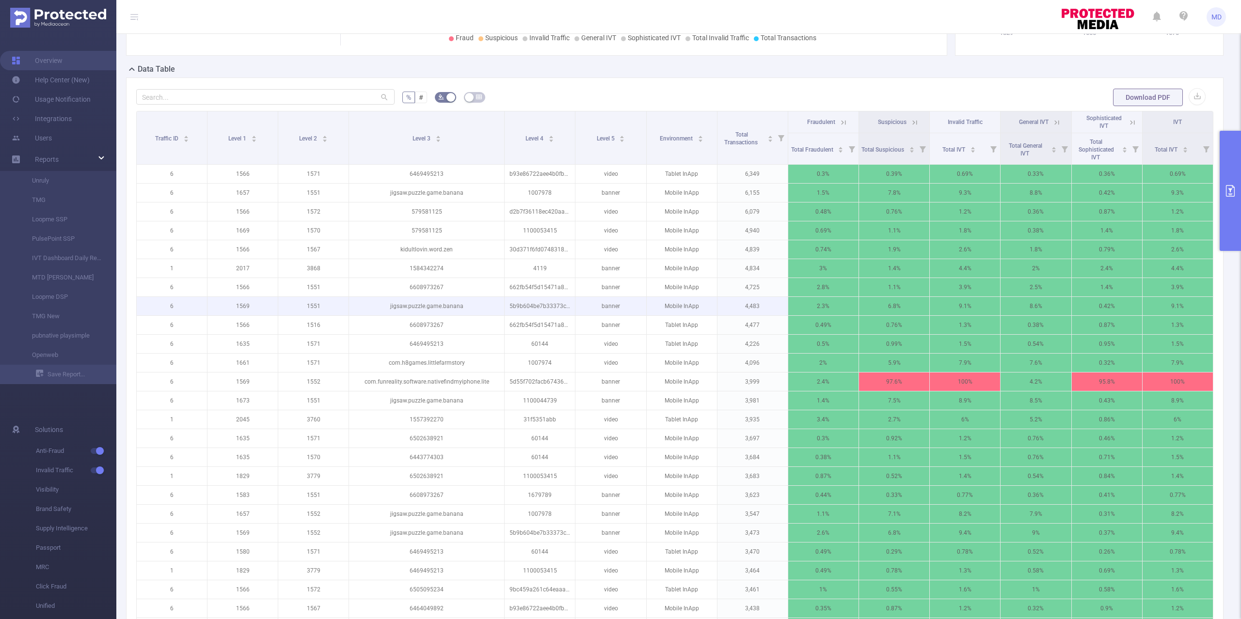
scroll to position [258, 0]
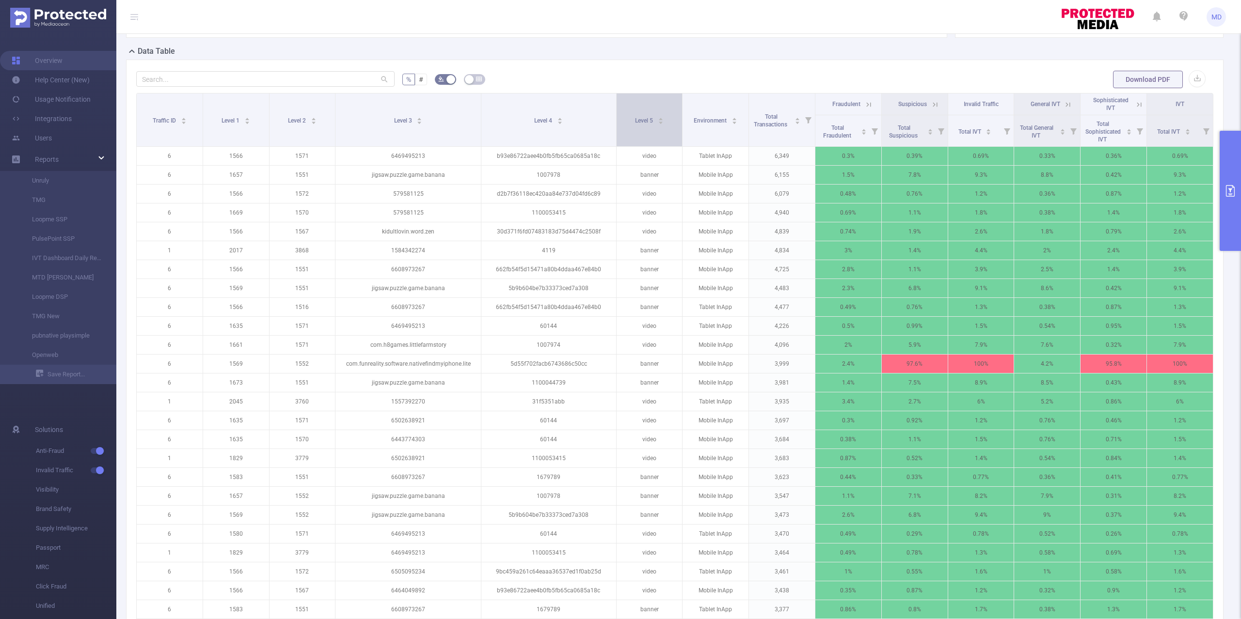
drag, startPoint x: 569, startPoint y: 113, endPoint x: 607, endPoint y: 119, distance: 38.2
click at [607, 119] on th "Level 4" at bounding box center [548, 120] width 135 height 53
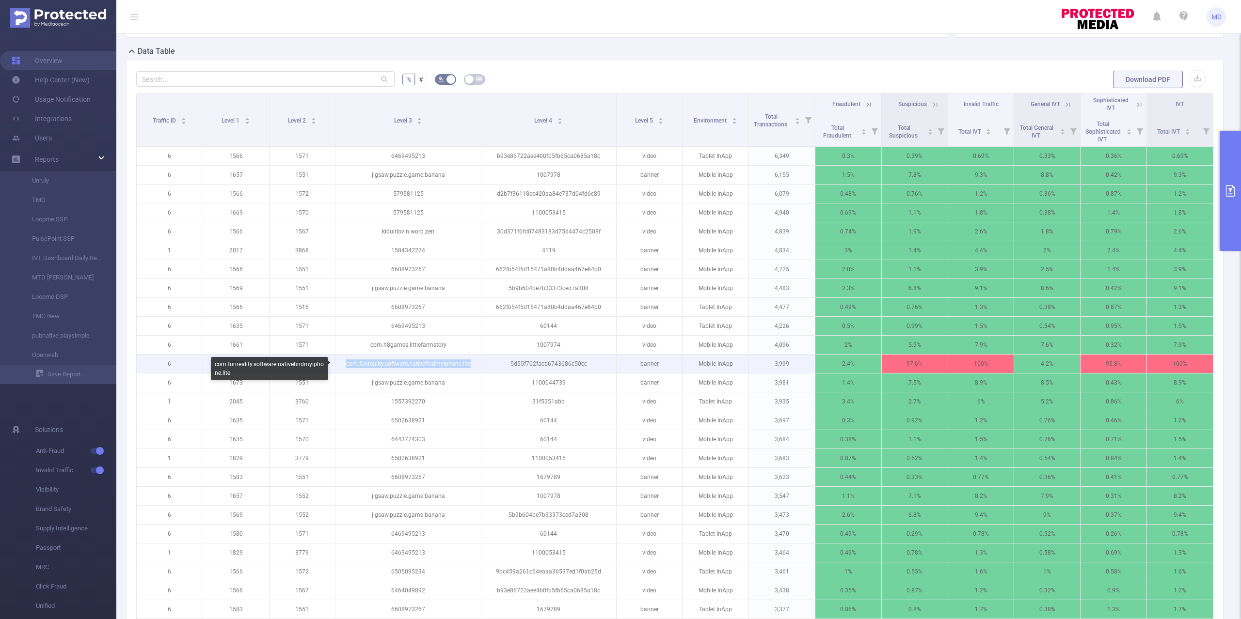
drag, startPoint x: 468, startPoint y: 366, endPoint x: 340, endPoint y: 368, distance: 127.5
click at [340, 368] on p "com.funreality.software.nativefindmyiphone.lite" at bounding box center [407, 364] width 145 height 18
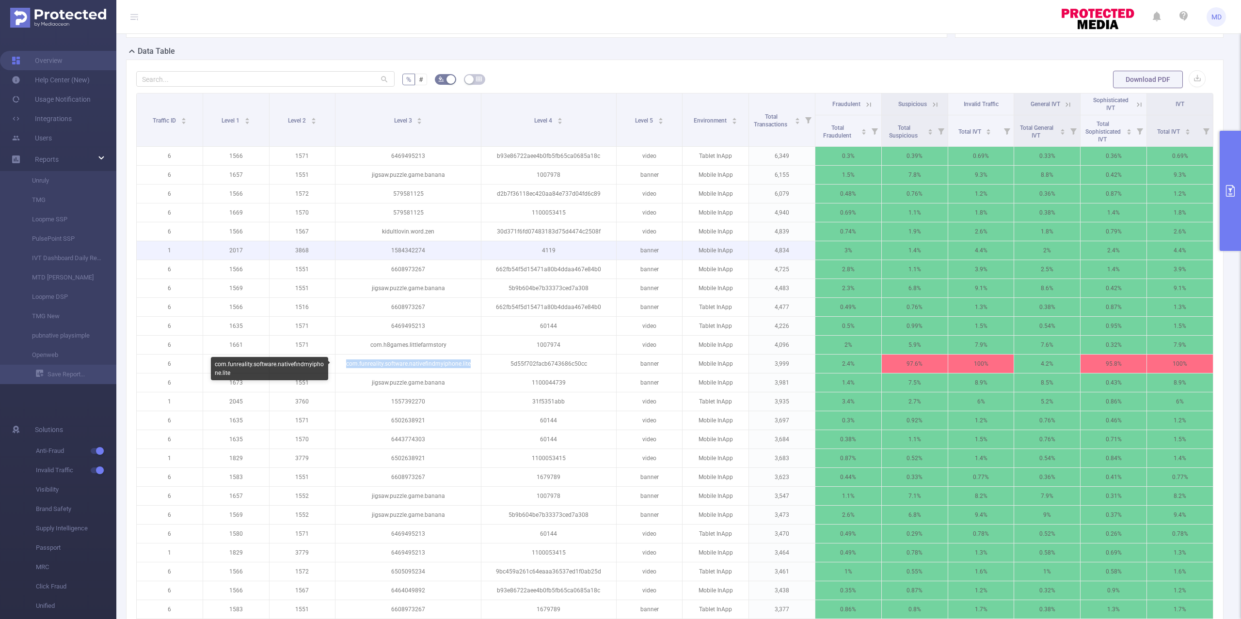
copy p "com.funreality.software.nativefindmyiphone.lite"
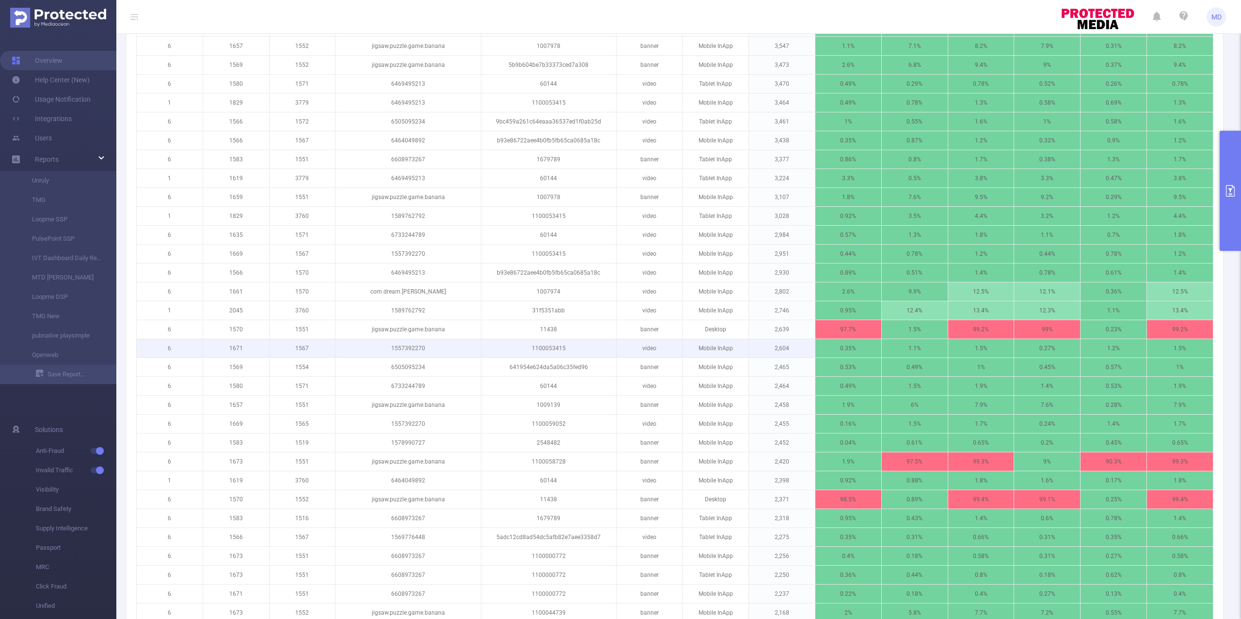
scroll to position [710, 0]
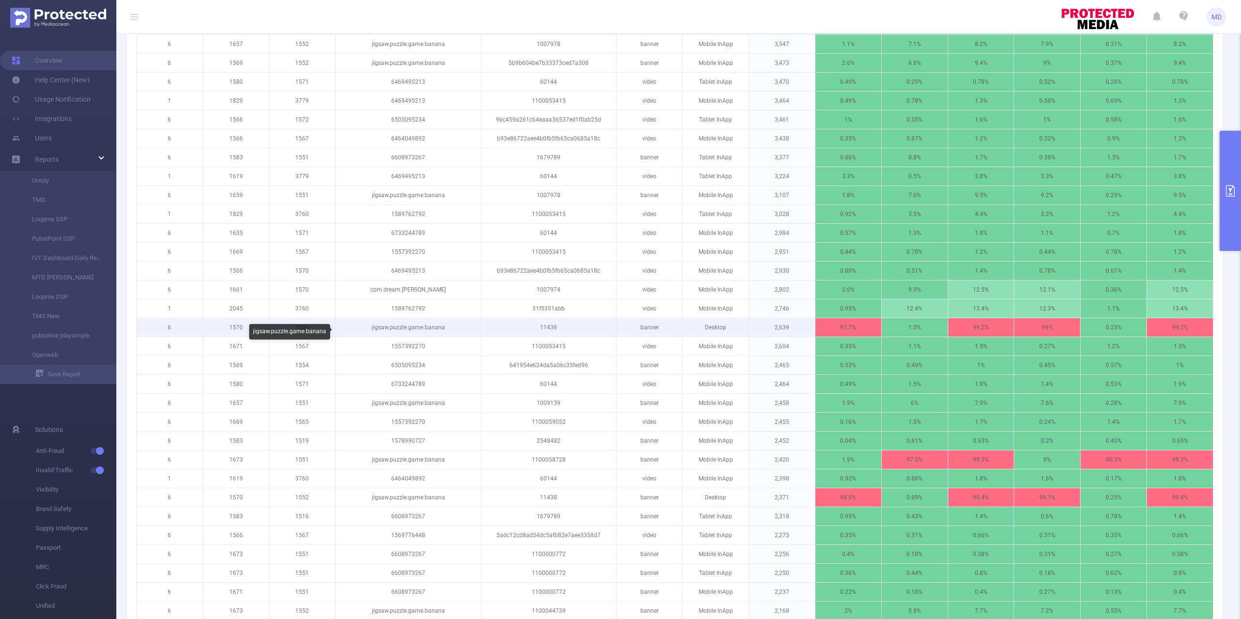
click at [427, 331] on p "jigsaw.puzzle.game.banana" at bounding box center [407, 327] width 145 height 18
copy p "jigsaw.puzzle.game.banana"
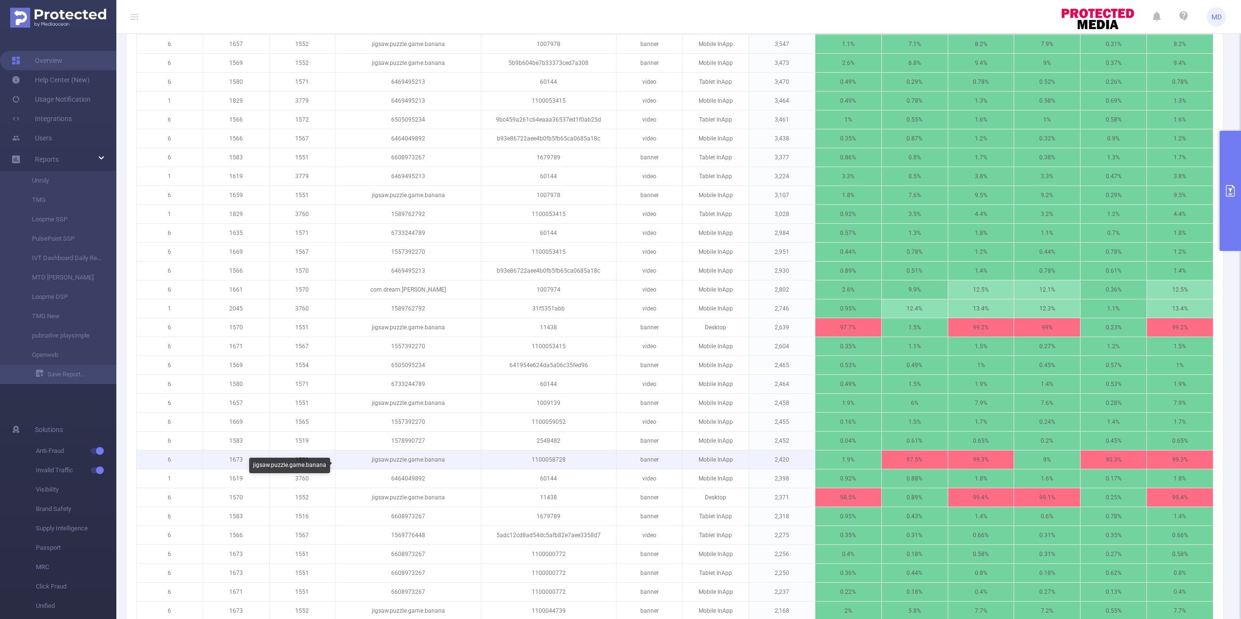
click at [429, 468] on p "jigsaw.puzzle.game.banana" at bounding box center [407, 460] width 145 height 18
copy p "jigsaw.puzzle.game.banana"
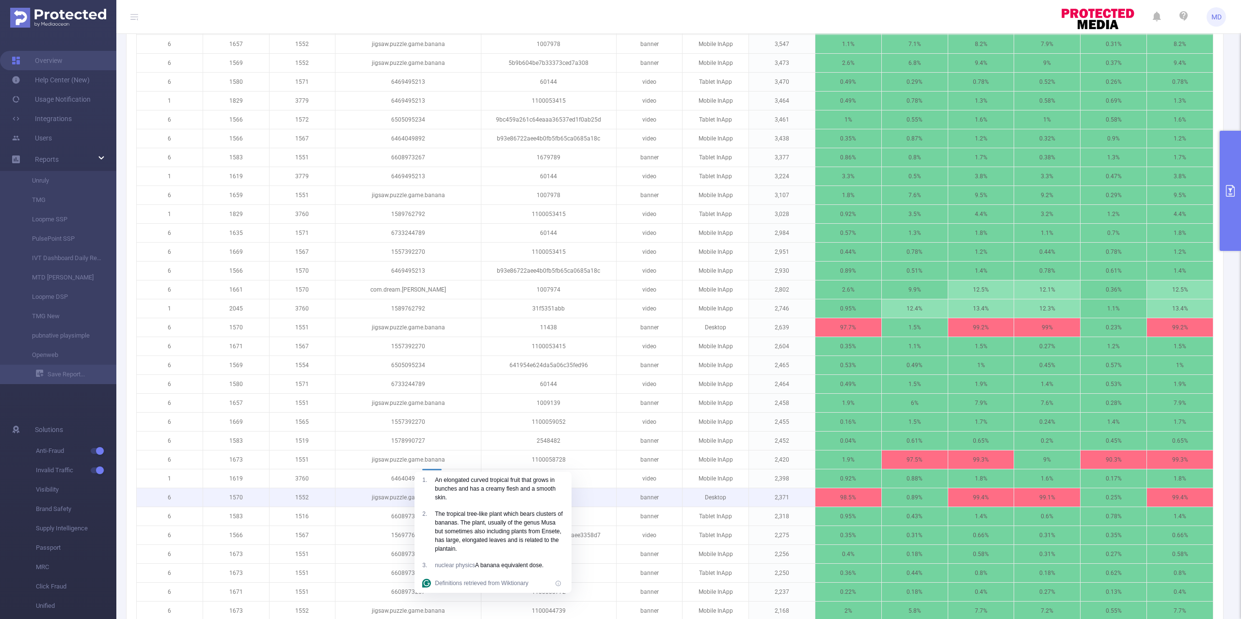
click at [780, 507] on p "2,371" at bounding box center [782, 498] width 66 height 18
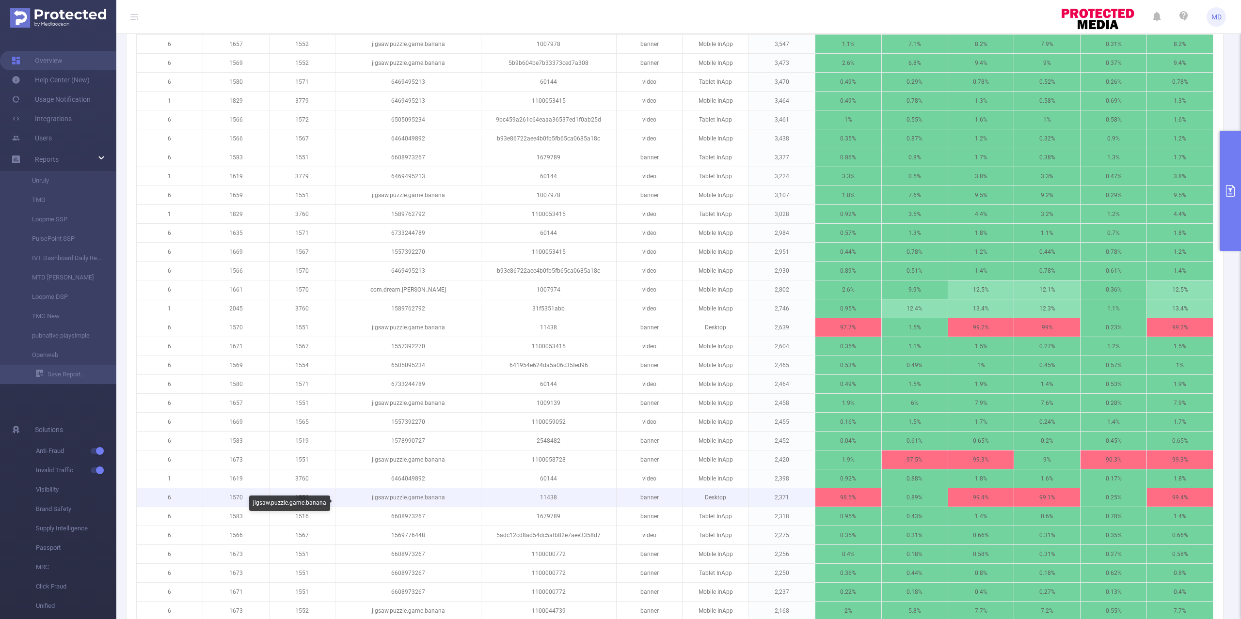
click at [416, 506] on p "jigsaw.puzzle.game.banana" at bounding box center [407, 498] width 145 height 18
copy p "jigsaw.puzzle.game.banana"
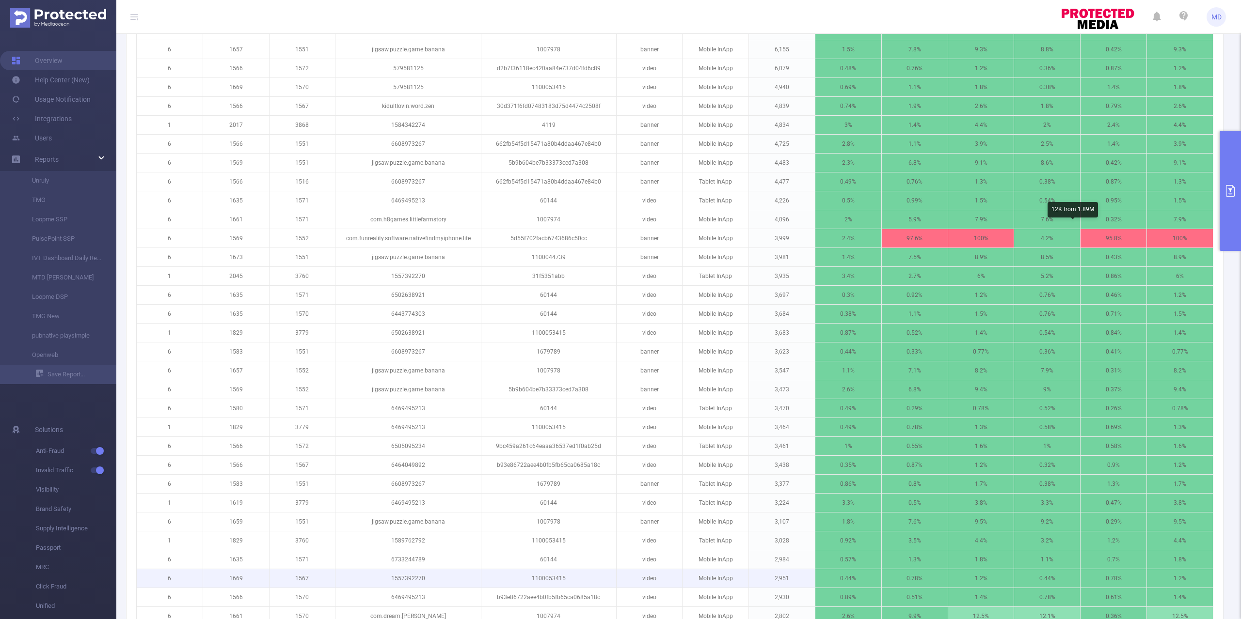
scroll to position [388, 0]
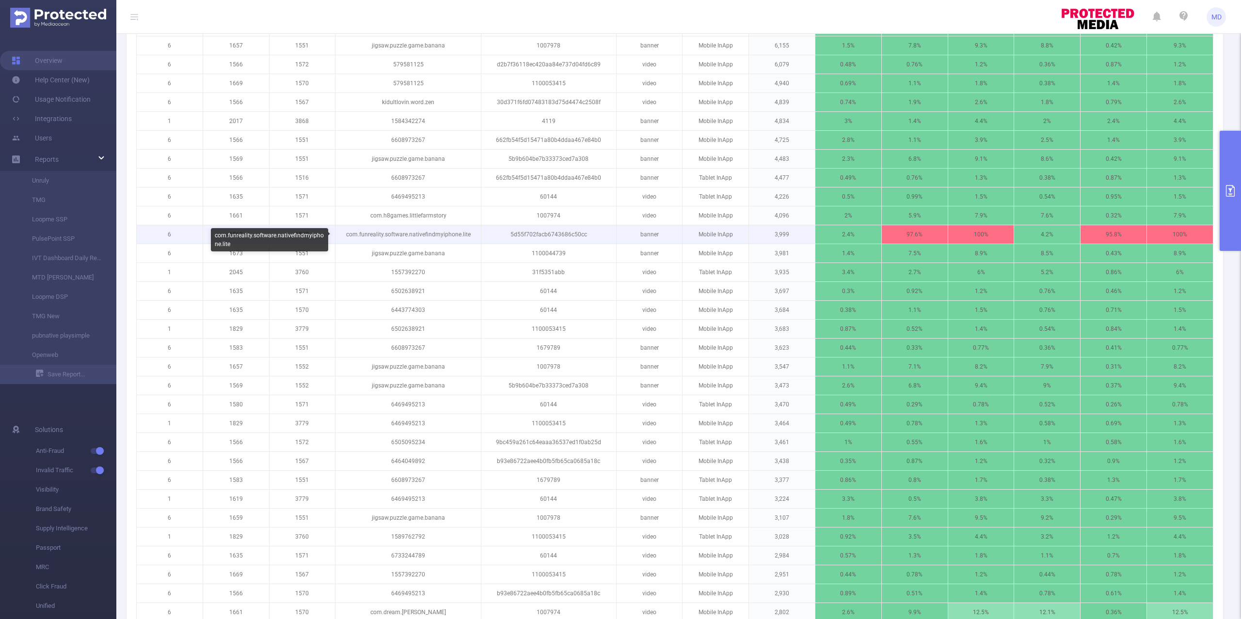
click at [442, 234] on p "com.funreality.software.nativefindmyiphone.lite" at bounding box center [407, 234] width 145 height 18
copy p "com.funreality.software.nativefindmyiphone.lite"
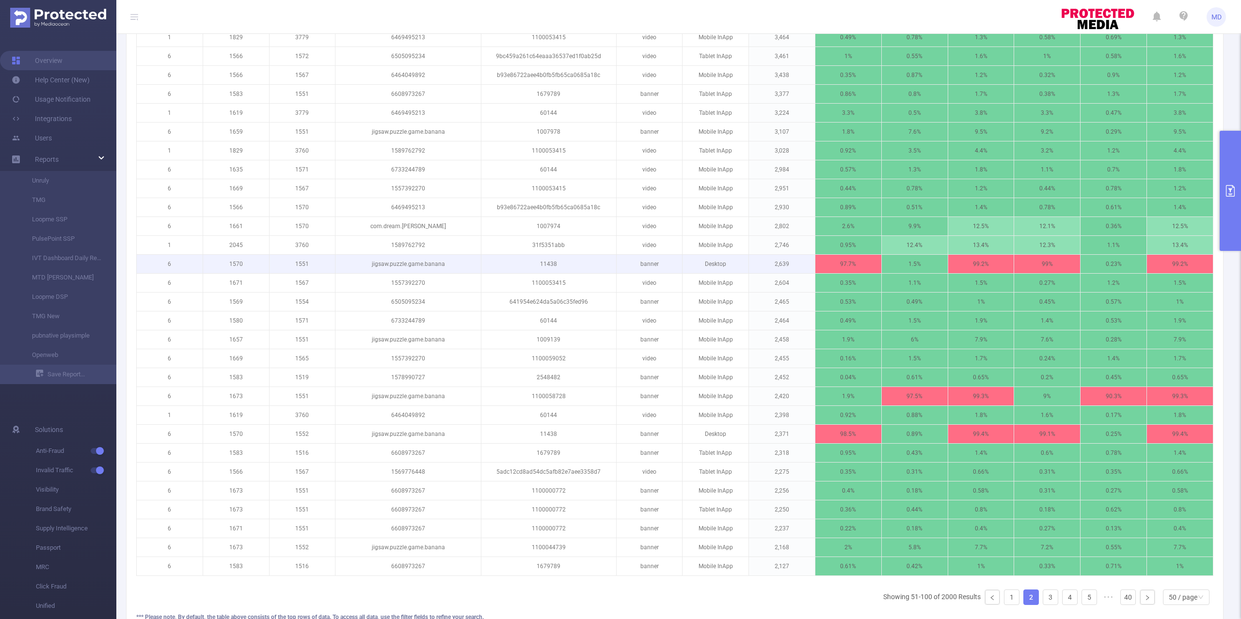
scroll to position [775, 0]
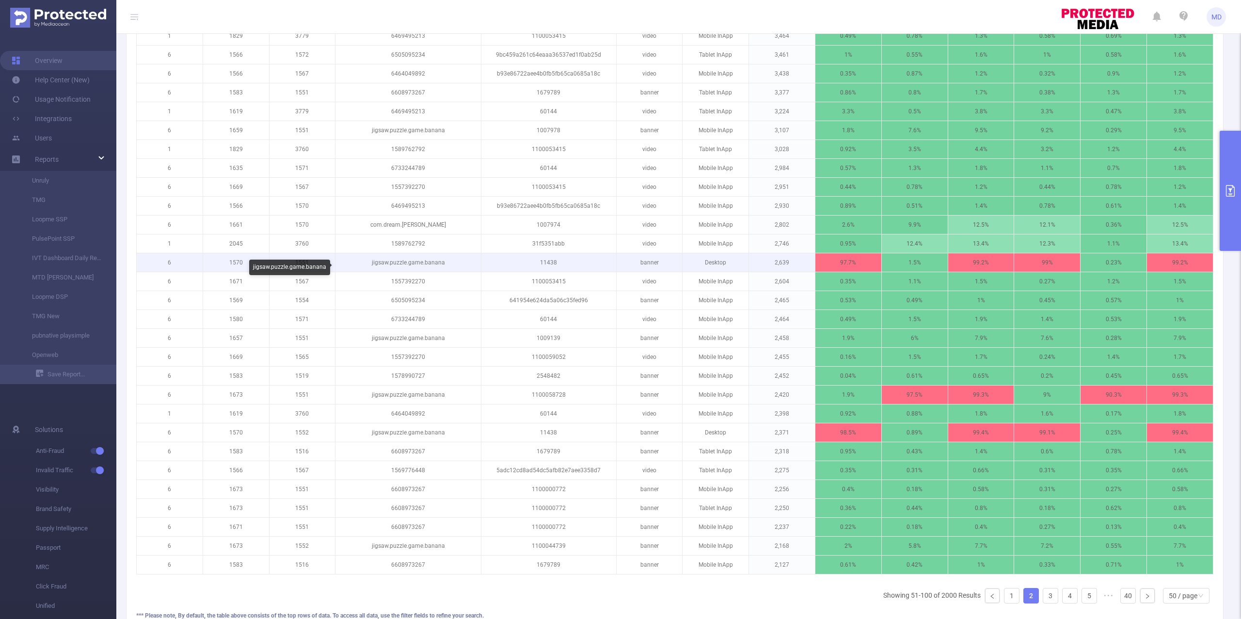
click at [423, 267] on p "jigsaw.puzzle.game.banana" at bounding box center [407, 262] width 145 height 18
copy p "jigsaw.puzzle.game.banana"
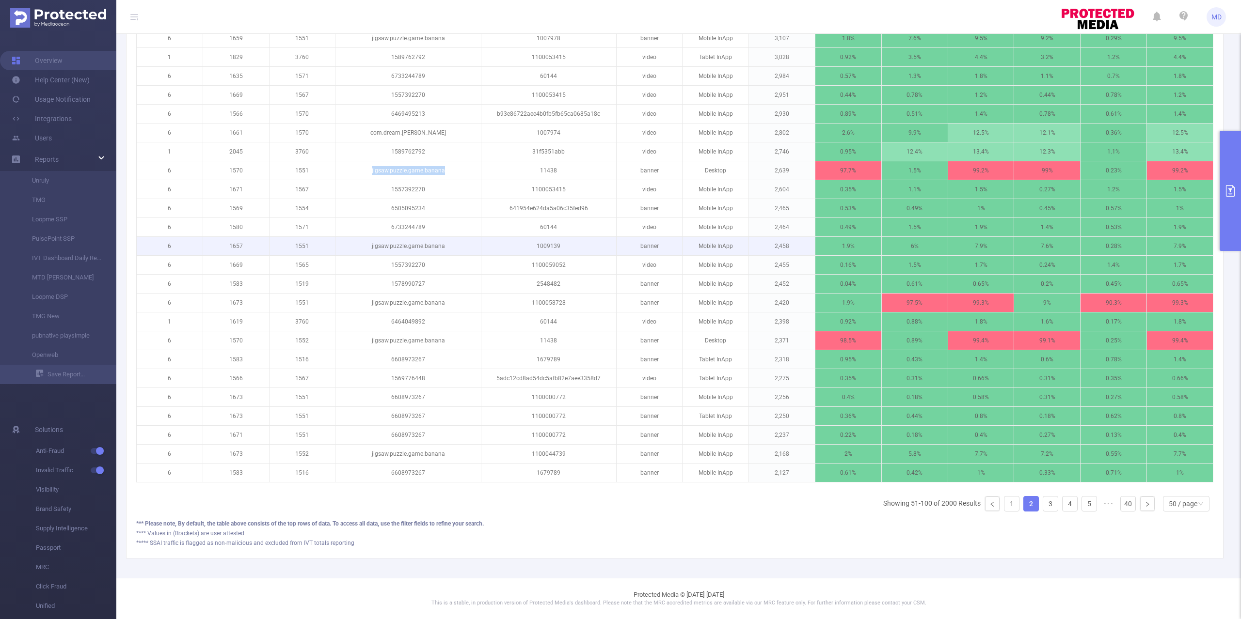
scroll to position [886, 0]
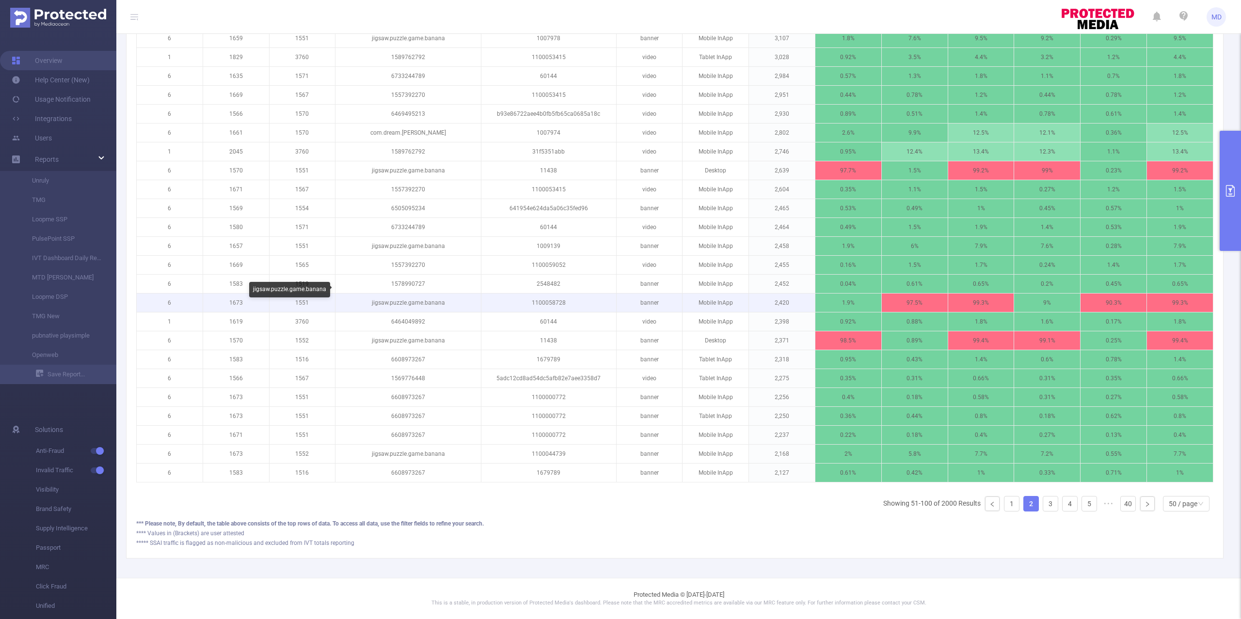
click at [408, 294] on p "jigsaw.puzzle.game.banana" at bounding box center [407, 303] width 145 height 18
copy p "jigsaw.puzzle.game.banana"
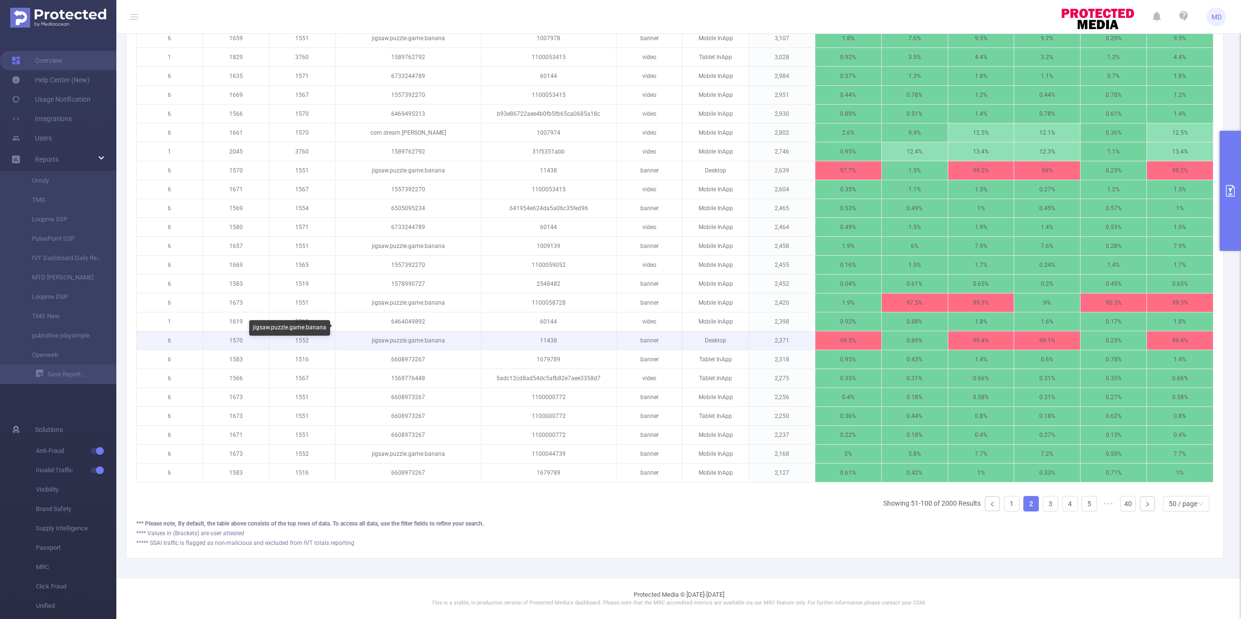
click at [431, 331] on p "jigsaw.puzzle.game.banana" at bounding box center [407, 340] width 145 height 18
copy p "jigsaw.puzzle.game.banana"
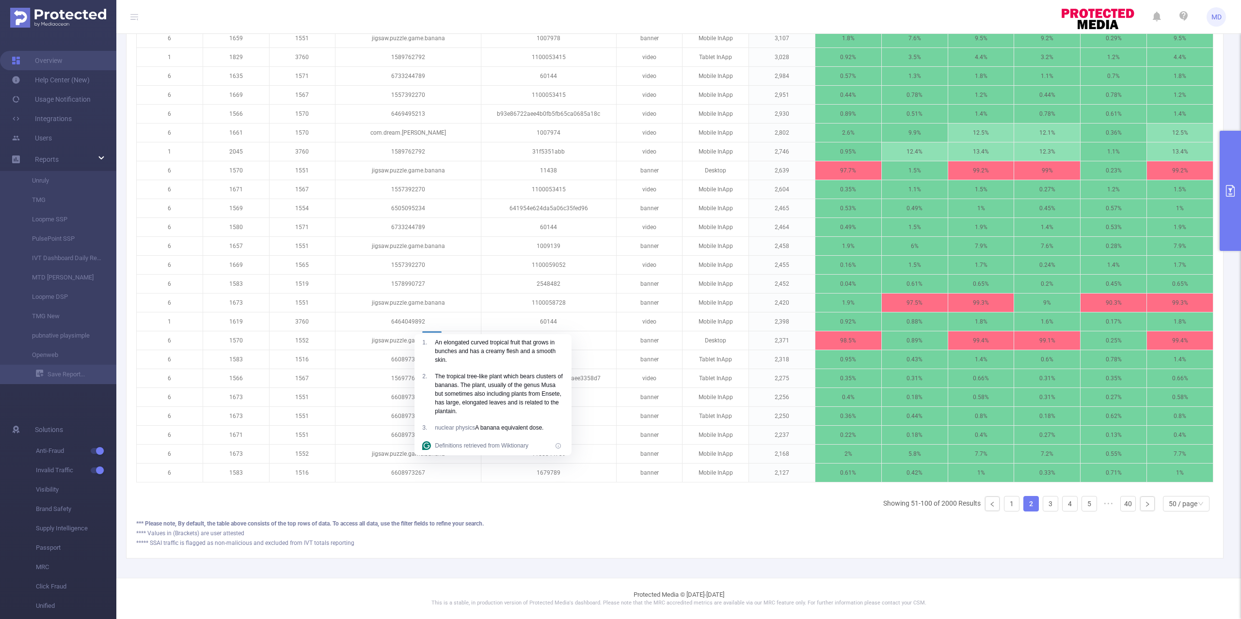
click at [456, 503] on div "Traffic ID Level 1 Level 2 Level 3 Level 4 Level 5 Environment Total Transactio…" at bounding box center [674, 2] width 1077 height 1036
